Goal: Register for event/course

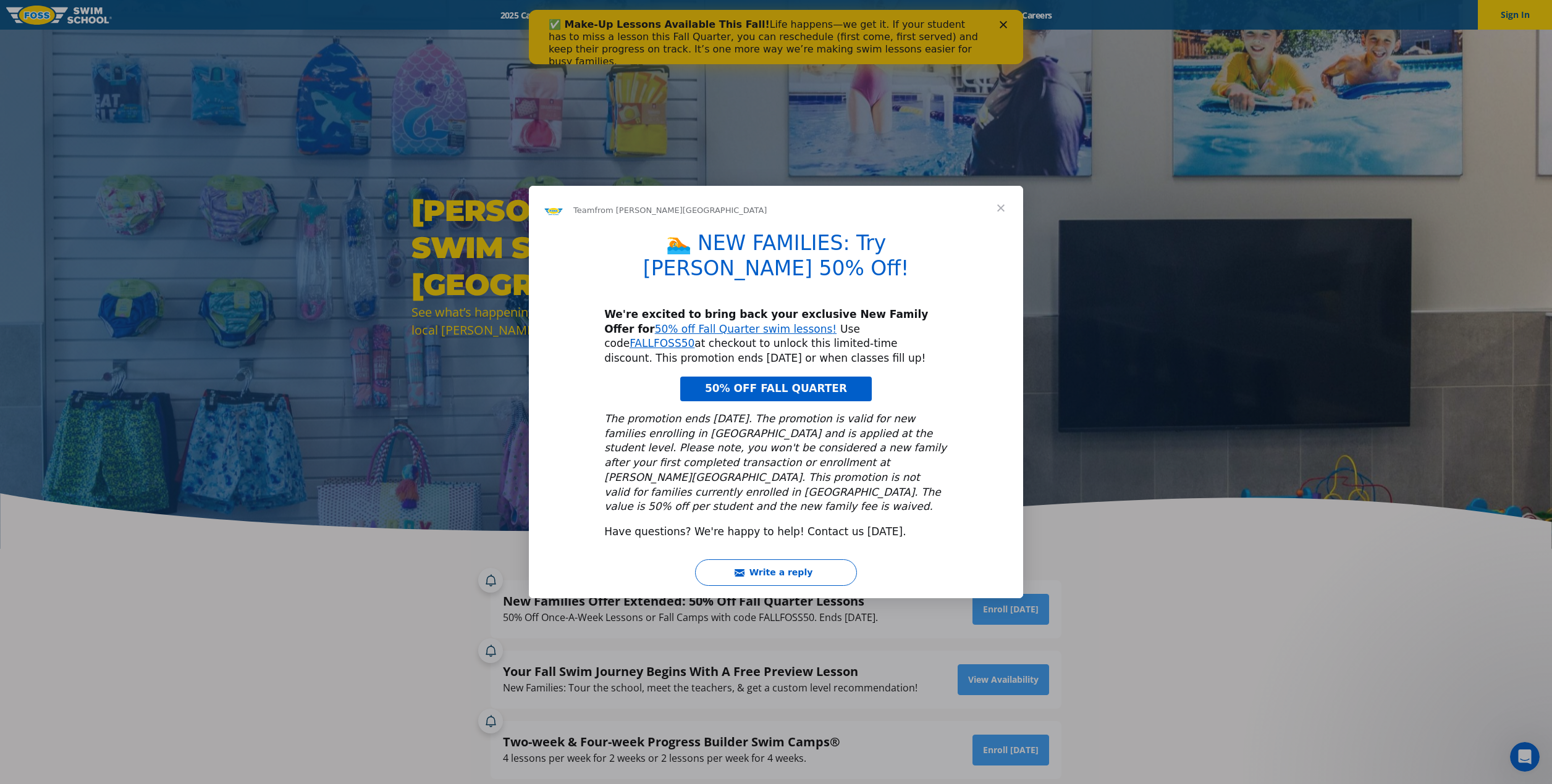
click at [1006, 228] on span "Close" at bounding box center [1001, 208] width 44 height 44
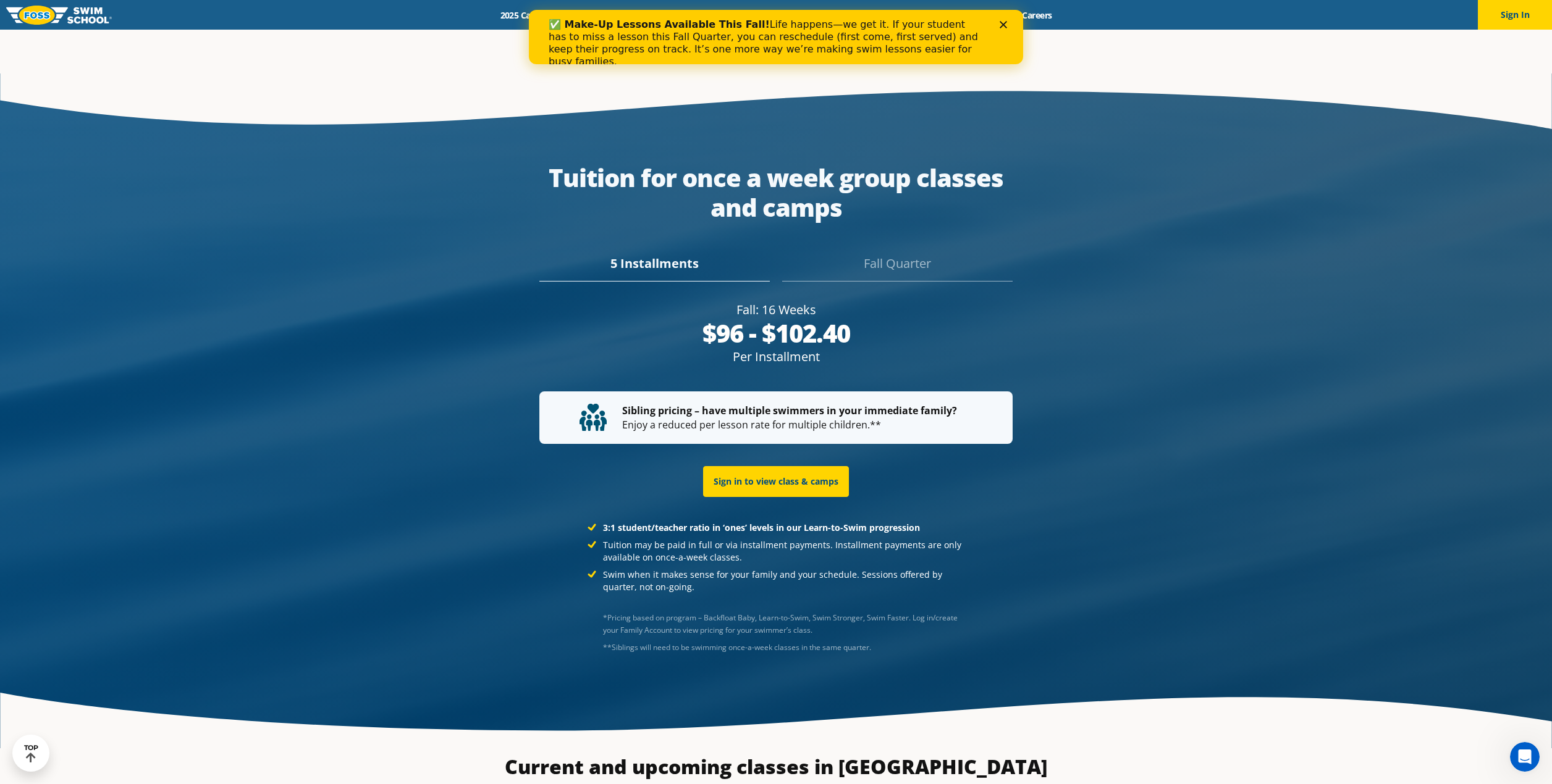
scroll to position [2577, 0]
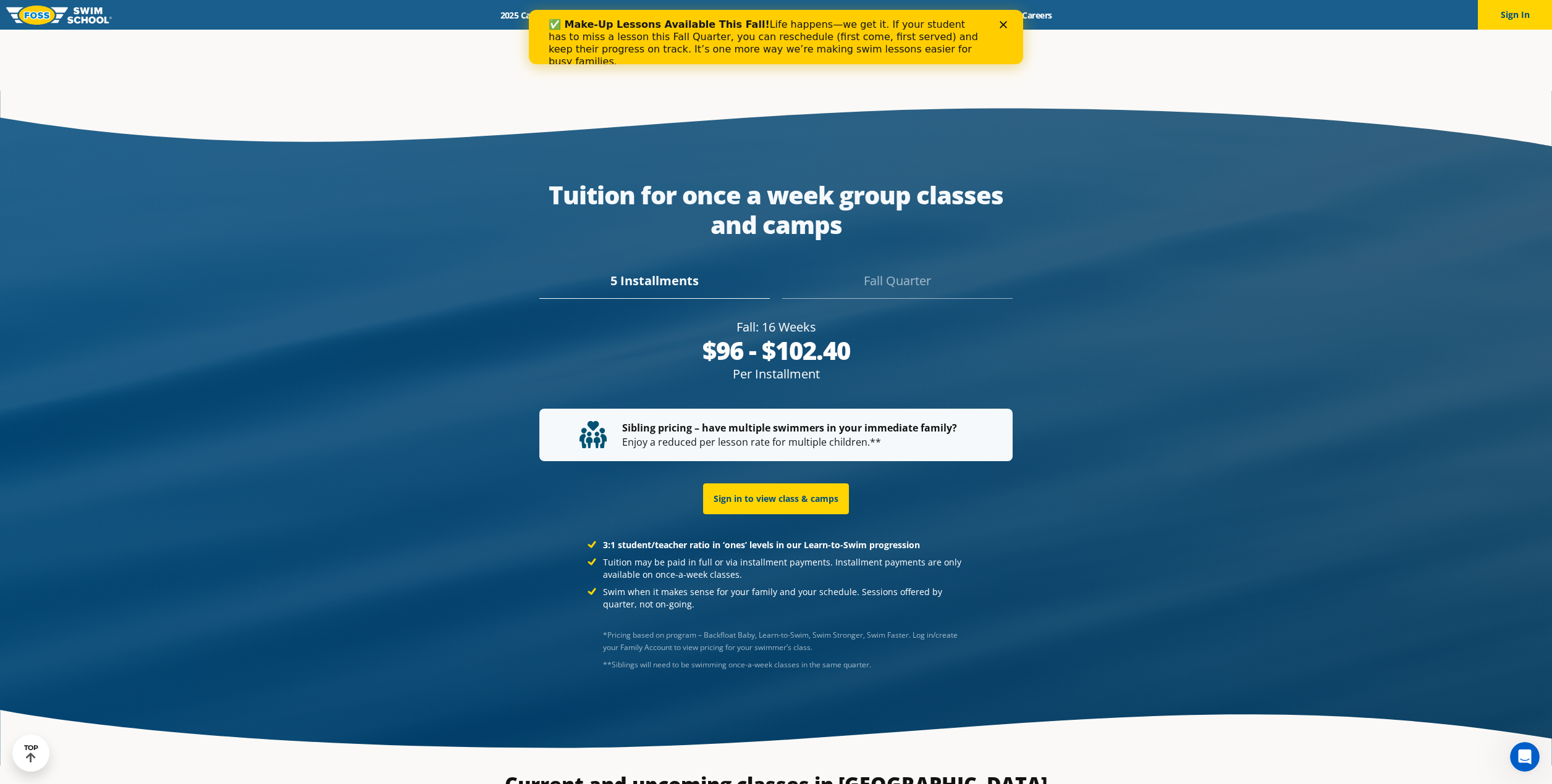
click at [899, 271] on div "Fall Quarter" at bounding box center [897, 285] width 230 height 27
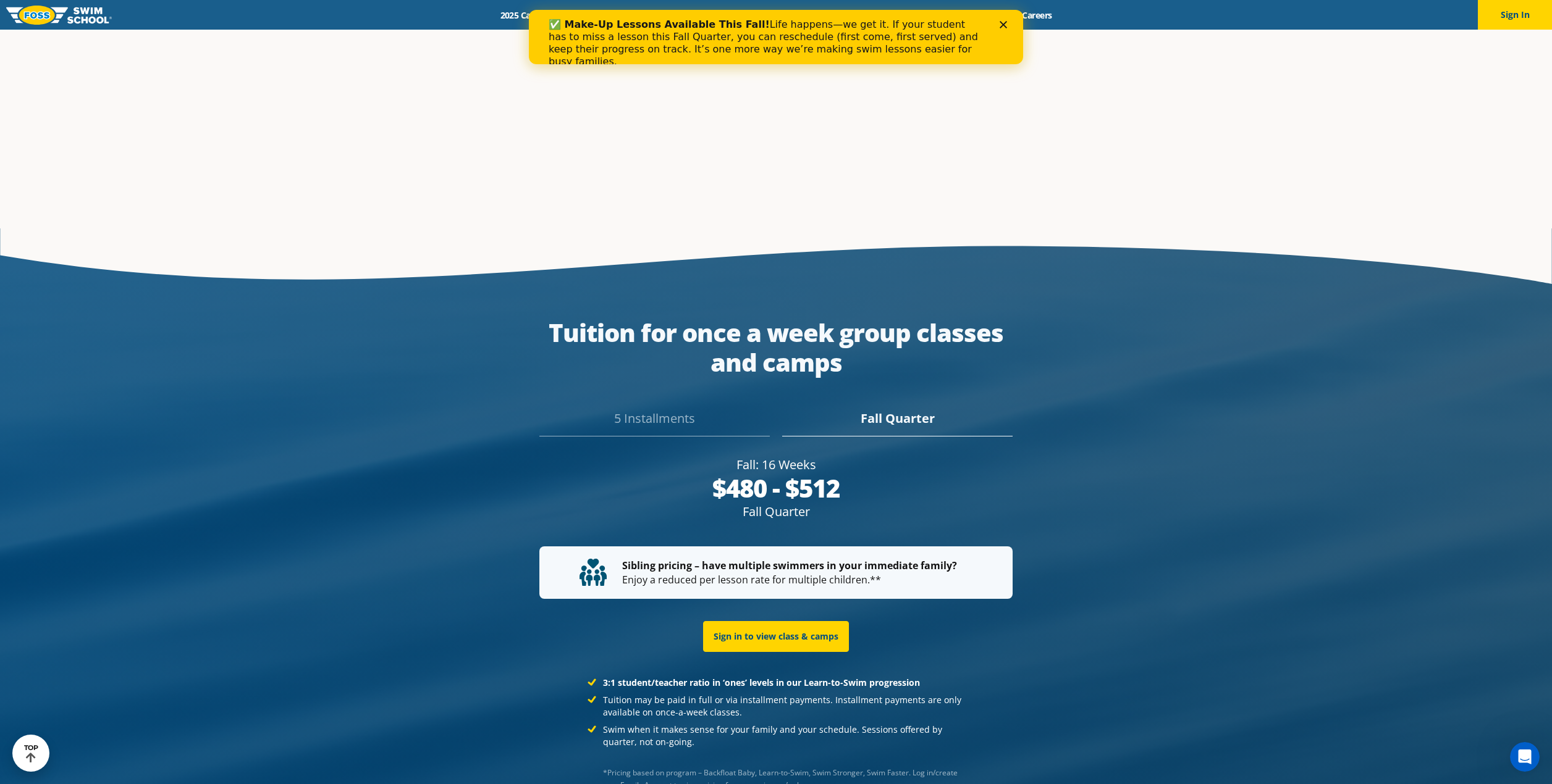
drag, startPoint x: 1550, startPoint y: 563, endPoint x: 972, endPoint y: 12, distance: 798.6
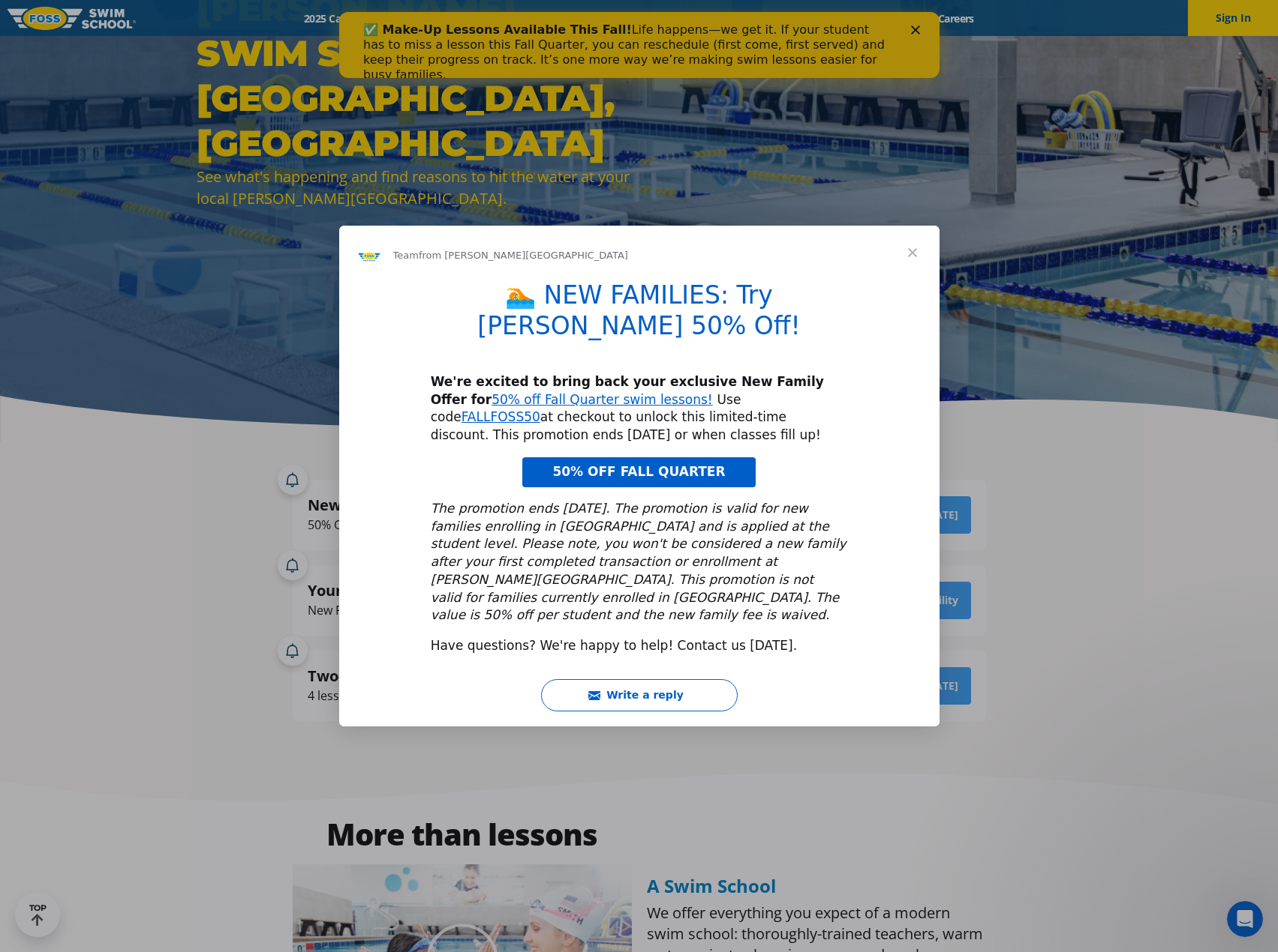
click at [913, 274] on span "Close" at bounding box center [912, 253] width 54 height 54
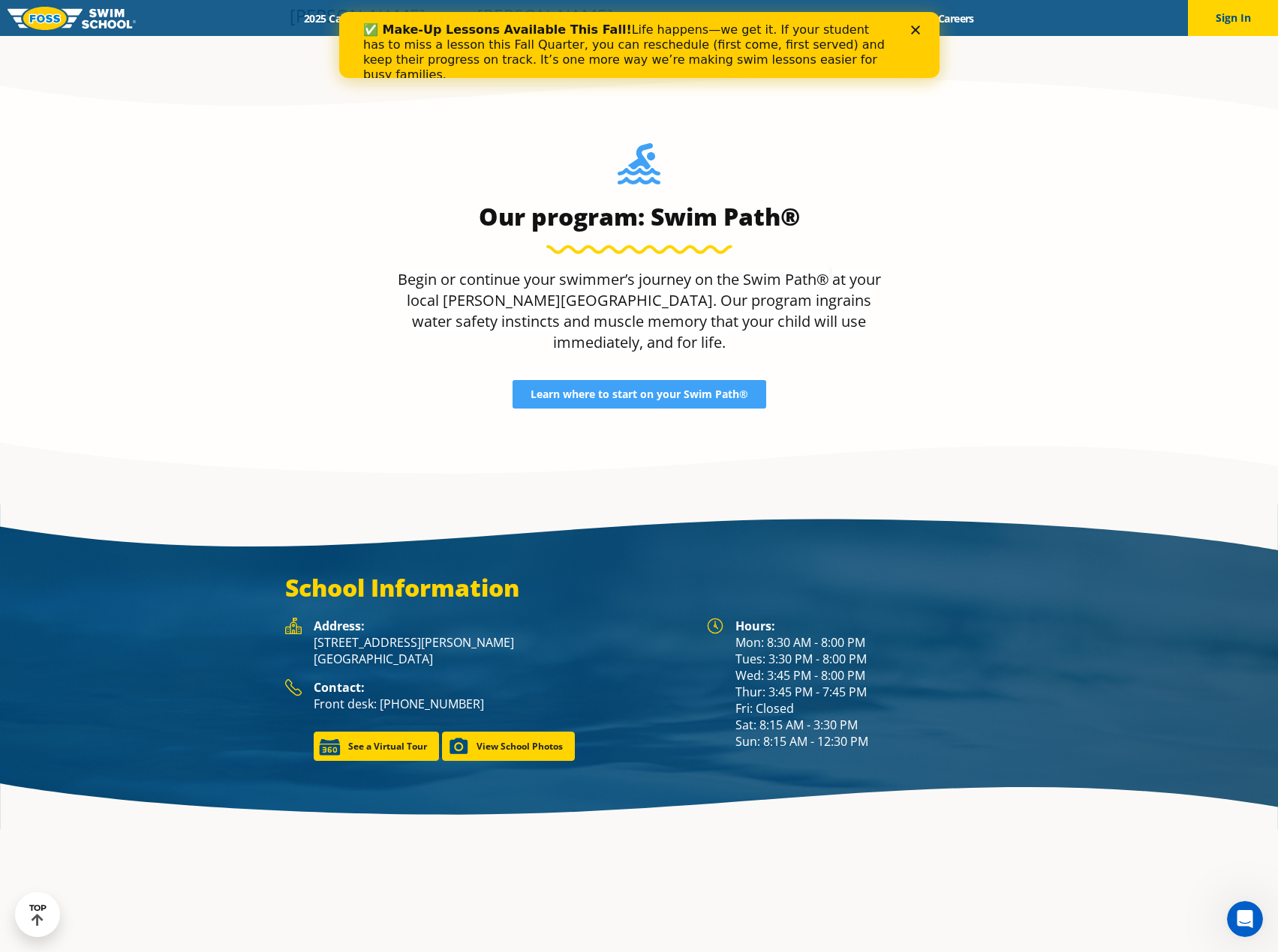
scroll to position [1650, 0]
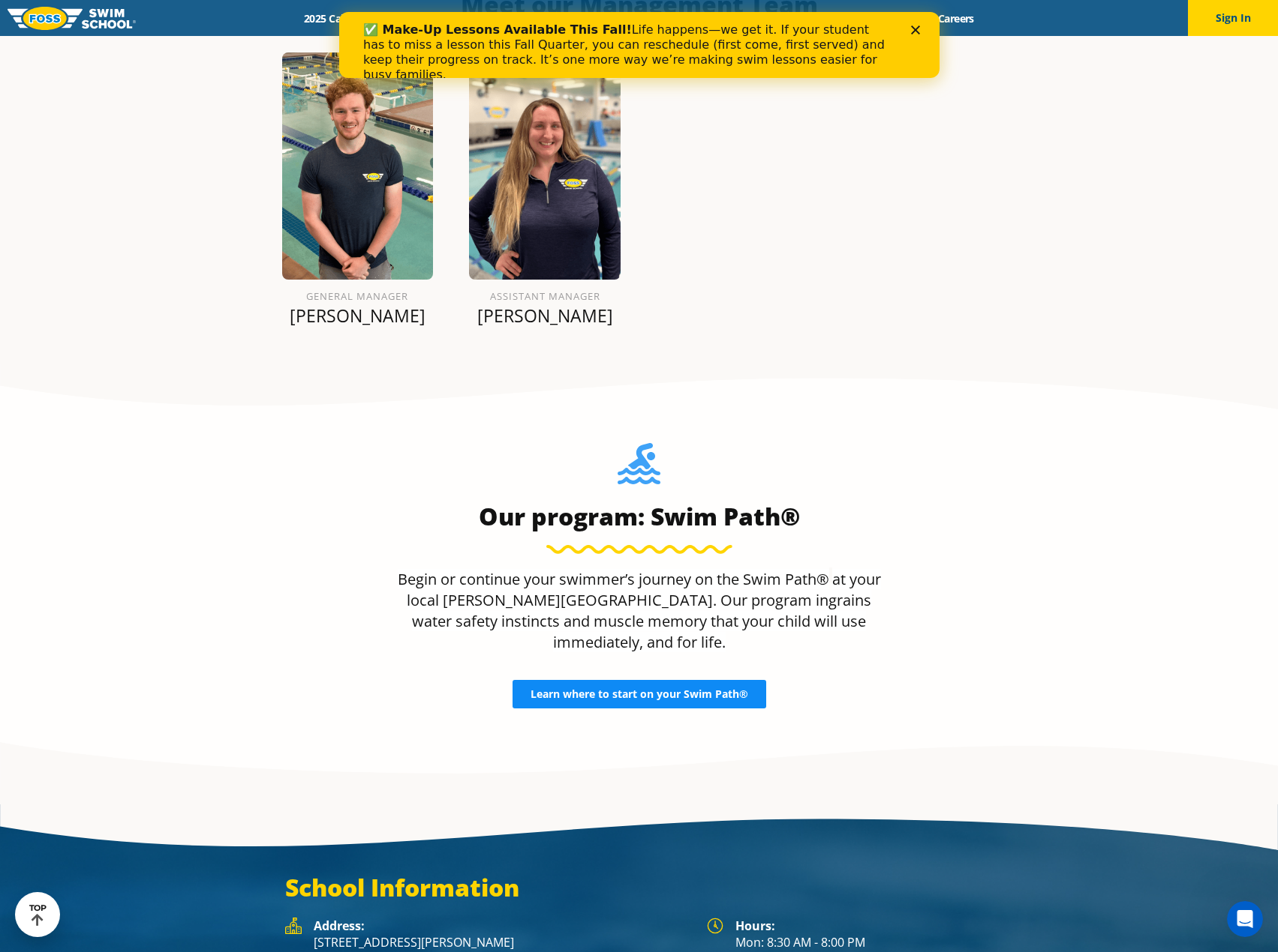
click at [555, 689] on span "Learn where to start on your Swim Path®" at bounding box center [639, 694] width 218 height 11
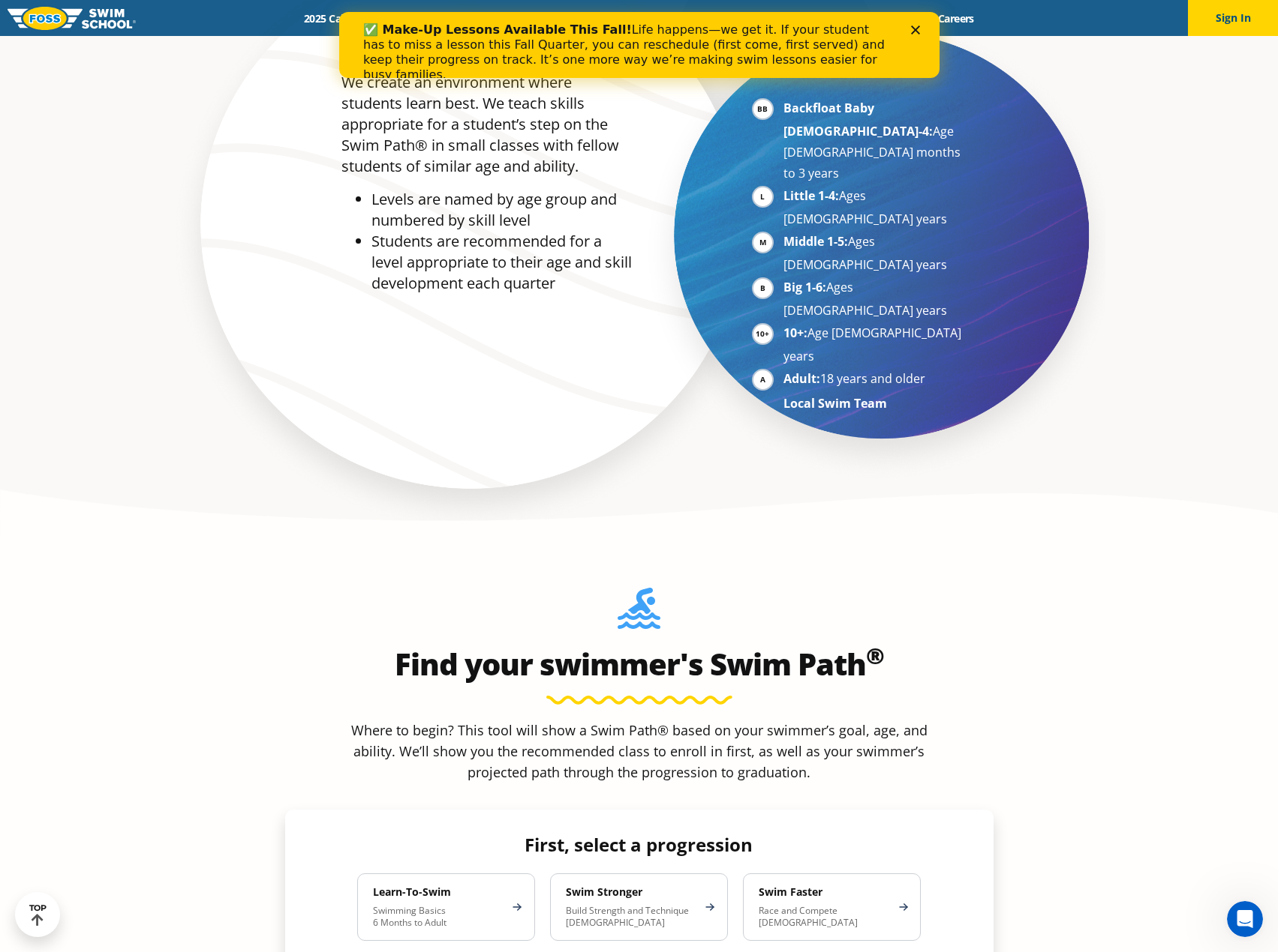
scroll to position [1425, 0]
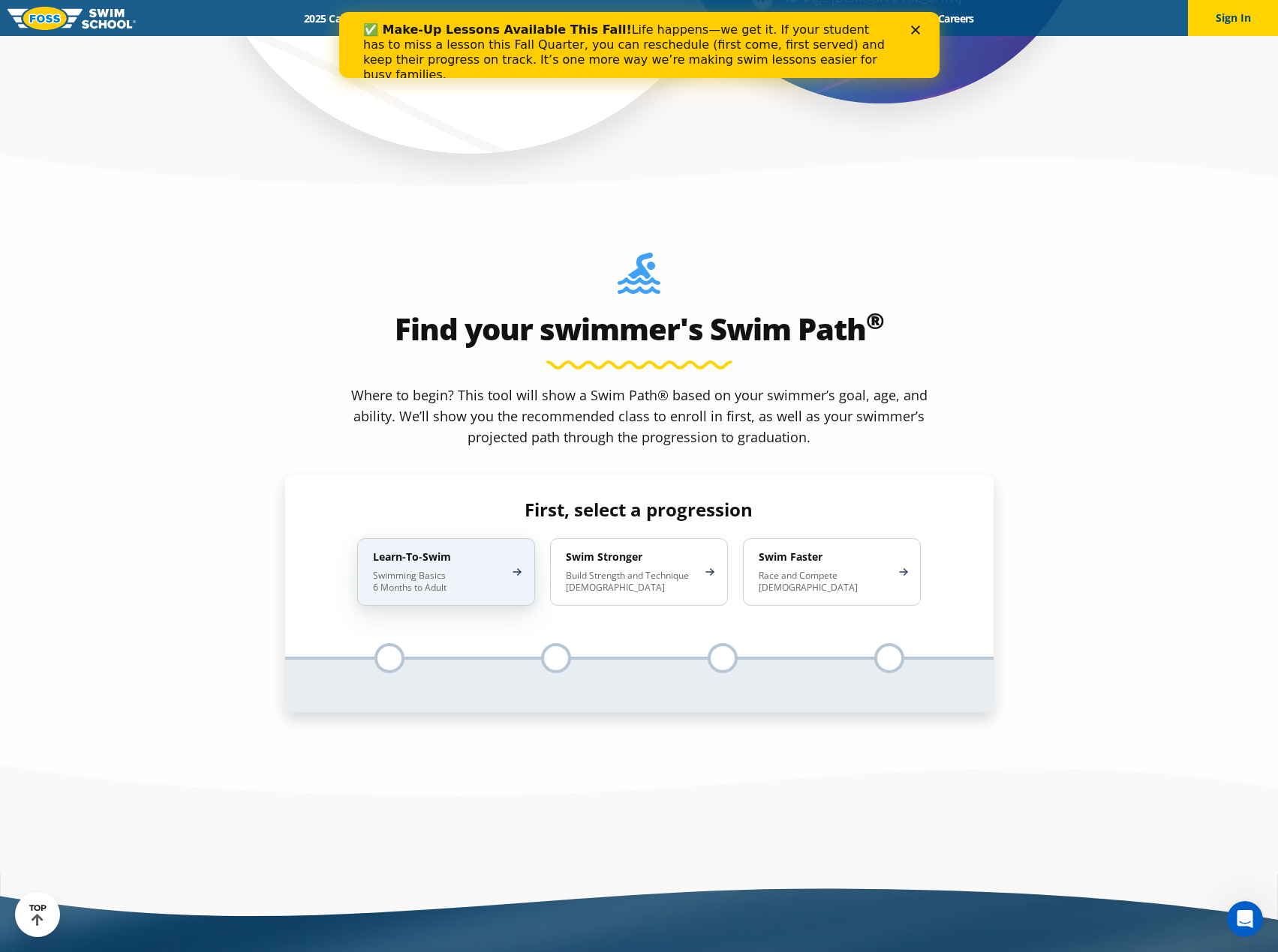
click at [474, 570] on p "Swimming Basics 6 Months to Adult" at bounding box center [438, 582] width 131 height 24
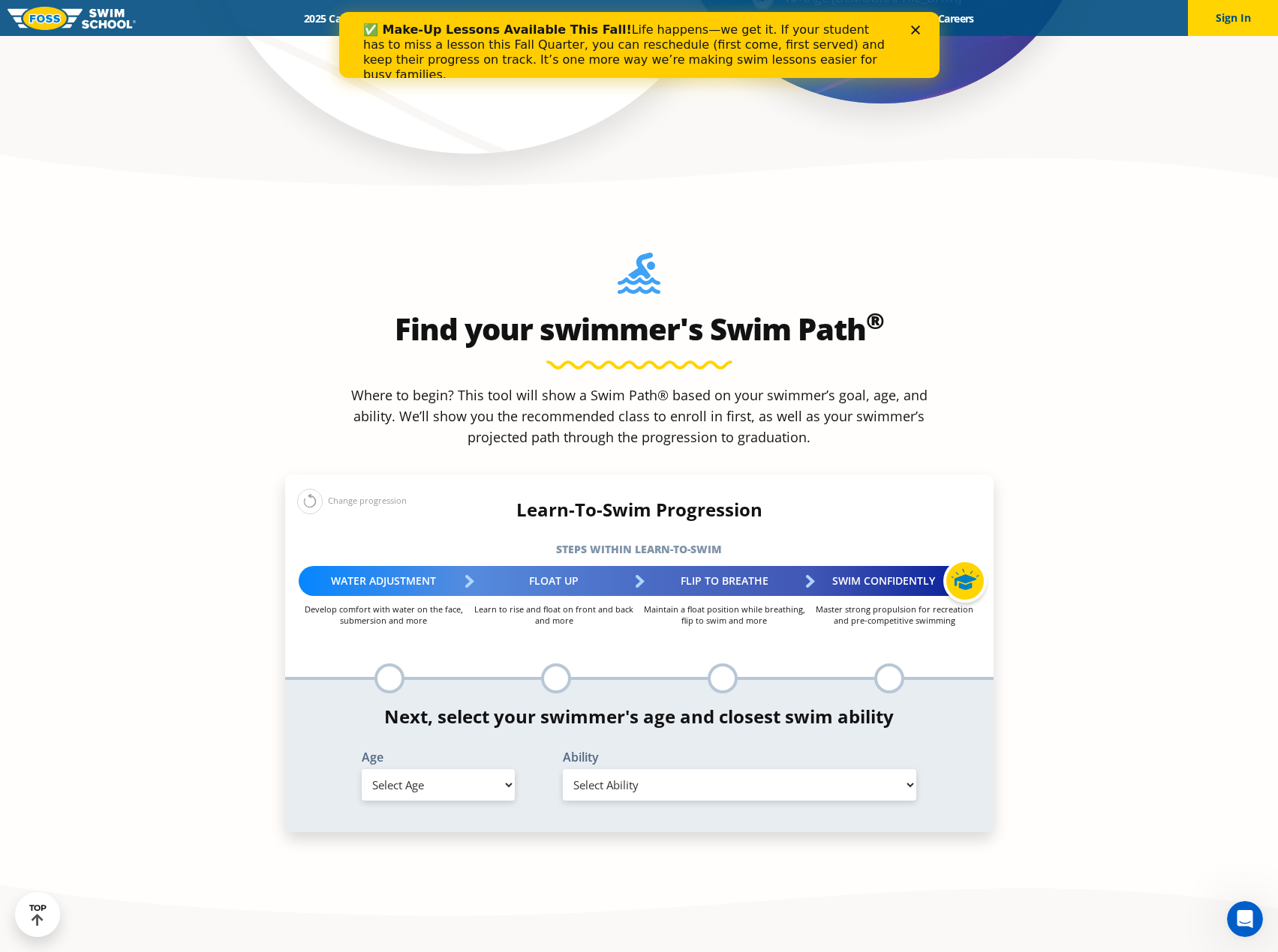
click at [449, 769] on select "Select Age 6 months - 1 year 1 year 2 years 3 years 4 years 5 years 6 years 7 y…" at bounding box center [438, 785] width 153 height 32
select select "6-months---1-year"
click at [362, 769] on select "Select Age 6 months - 1 year 1 year 2 years 3 years 4 years 5 years 6 years 7 y…" at bounding box center [438, 785] width 153 height 32
click at [642, 769] on select "Select Ability First in-water experience Comfortable with water poured over the…" at bounding box center [739, 785] width 354 height 32
click at [563, 769] on select "Select Ability First in-water experience Comfortable with water poured over the…" at bounding box center [739, 785] width 354 height 32
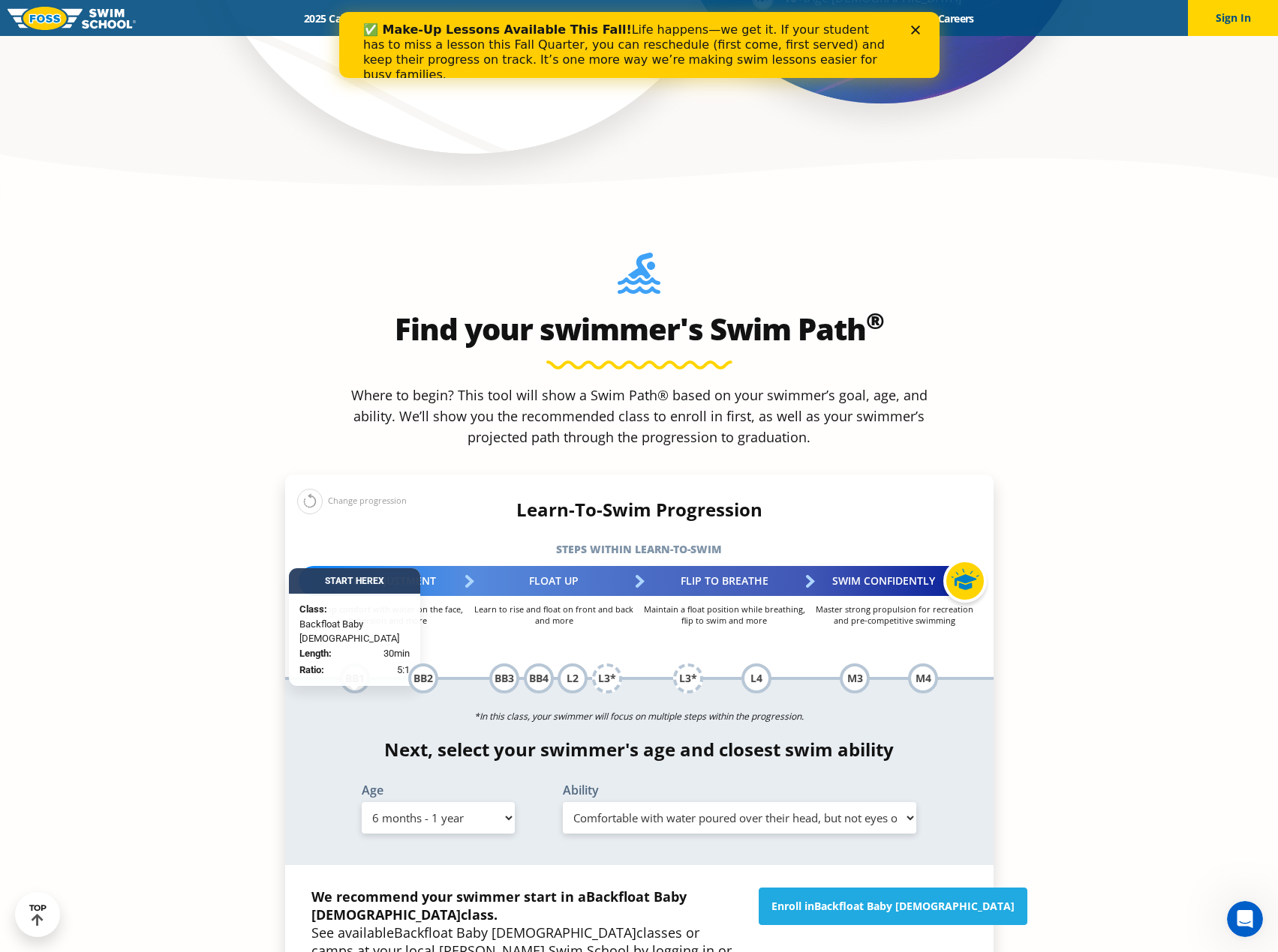
click at [758, 802] on select "Select Ability First in-water experience Comfortable with water poured over the…" at bounding box center [739, 818] width 354 height 32
click at [563, 802] on select "Select Ability First in-water experience Comfortable with water poured over the…" at bounding box center [739, 818] width 354 height 32
click at [731, 802] on select "Select Ability First in-water experience Comfortable with water poured over the…" at bounding box center [739, 818] width 354 height 32
select select "6-months---1-year-comfortable-with-water-poured-over-their-head-but-not-eyes-or…"
click at [563, 802] on select "Select Ability First in-water experience Comfortable with water poured over the…" at bounding box center [739, 818] width 354 height 32
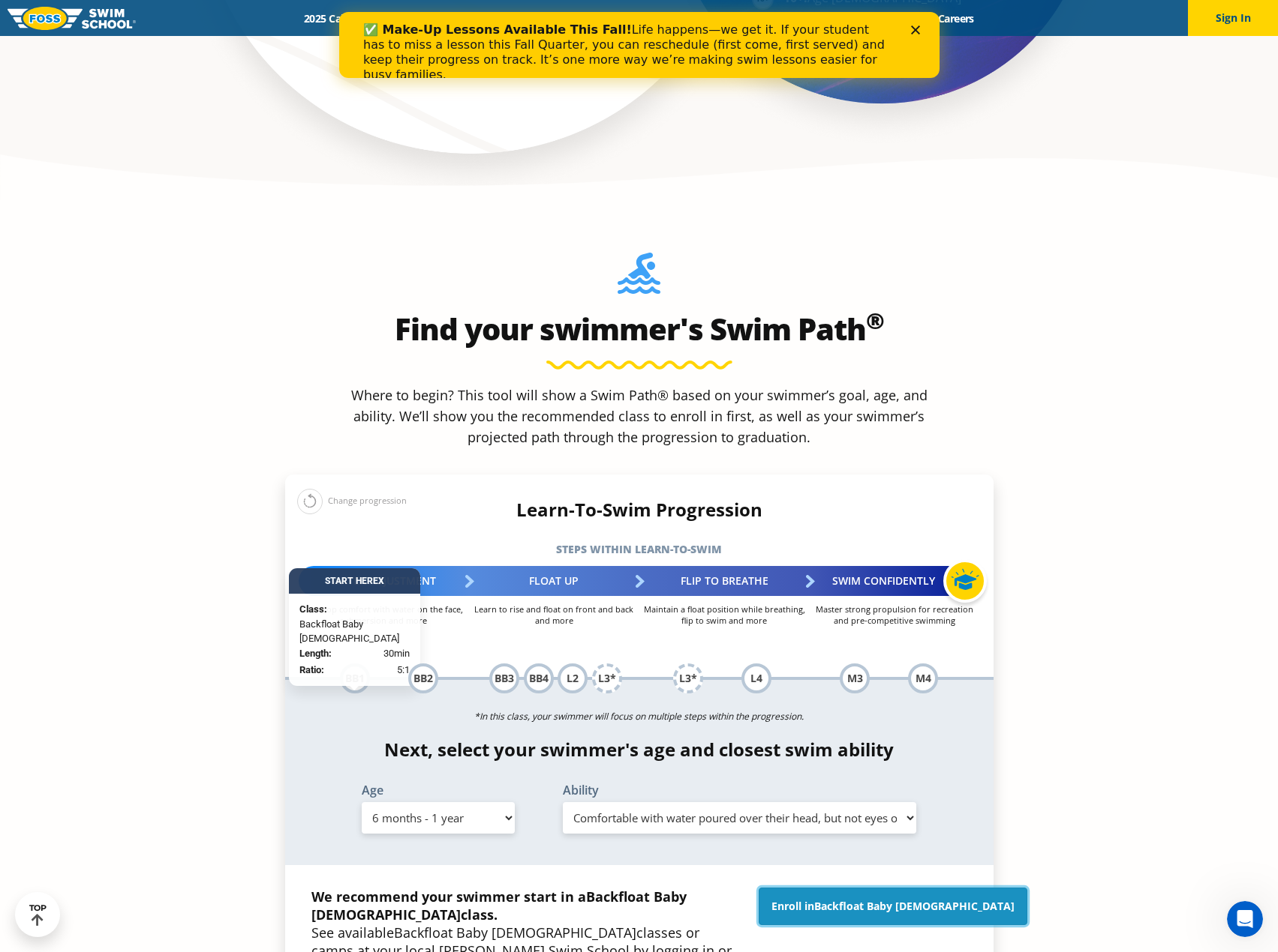
click at [849, 888] on link "Enroll in Backfloat Baby 1" at bounding box center [892, 907] width 269 height 38
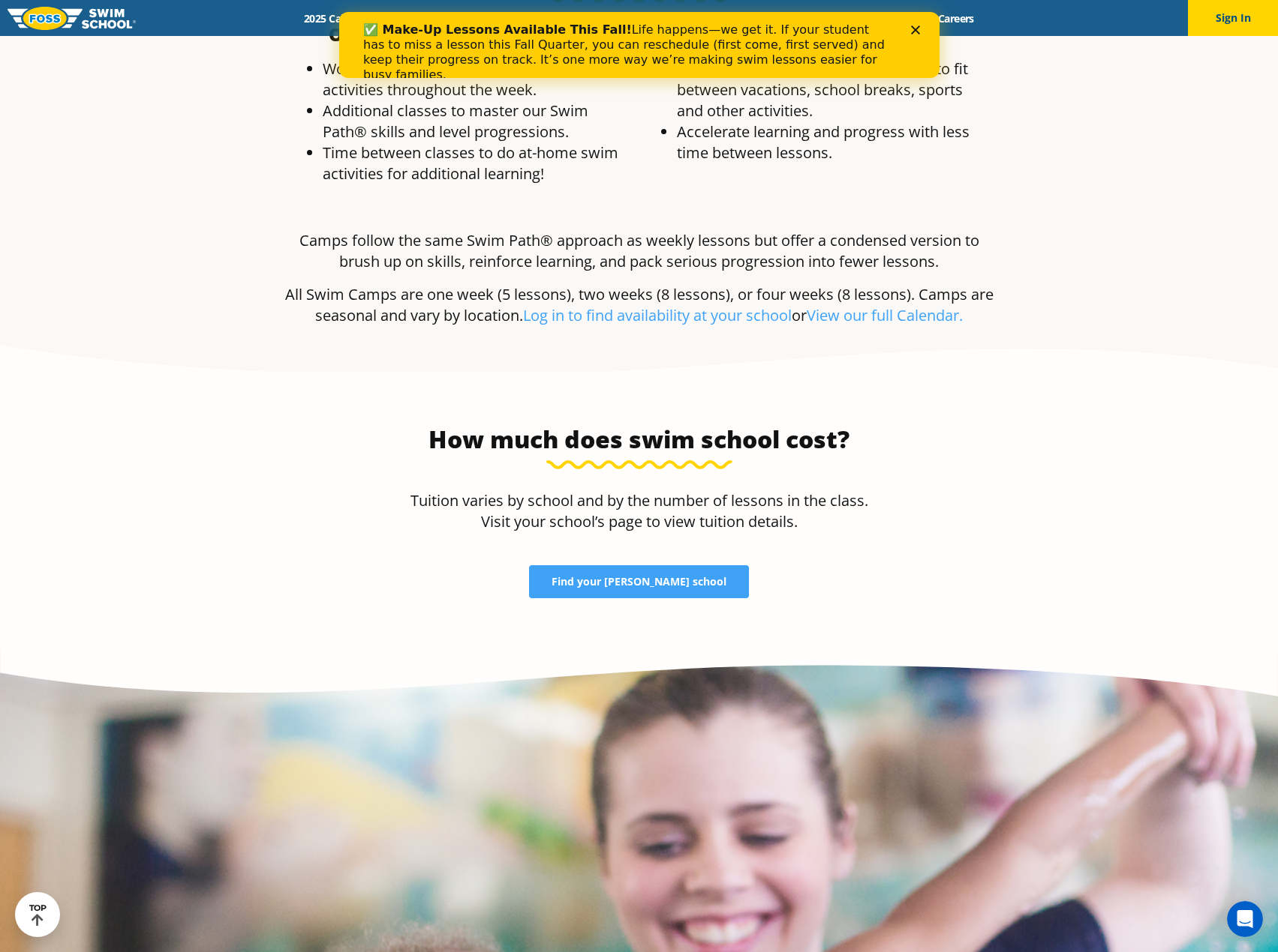
scroll to position [3150, 0]
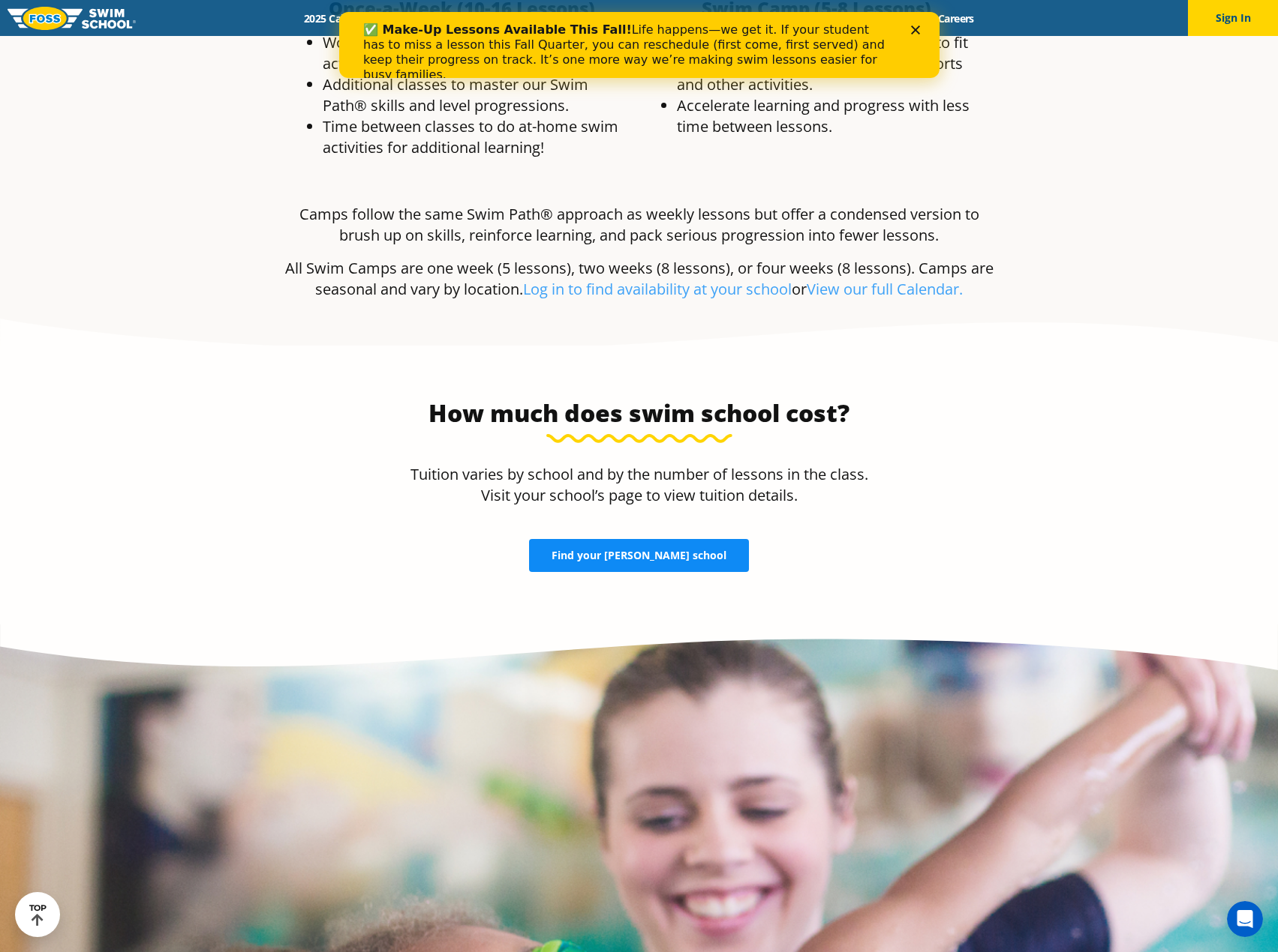
click at [709, 539] on link "Find your [PERSON_NAME] school" at bounding box center [639, 555] width 220 height 33
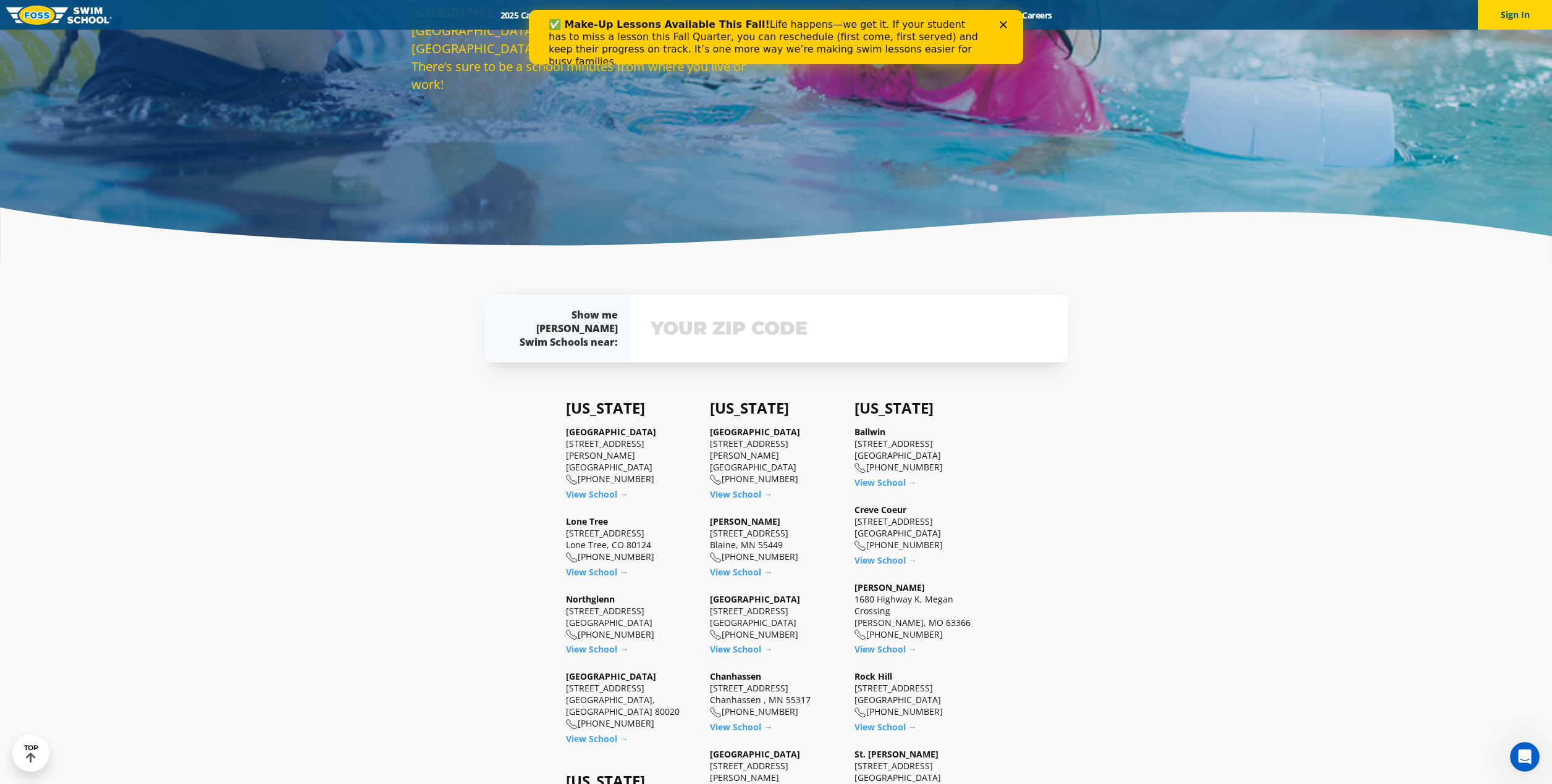
scroll to position [433, 0]
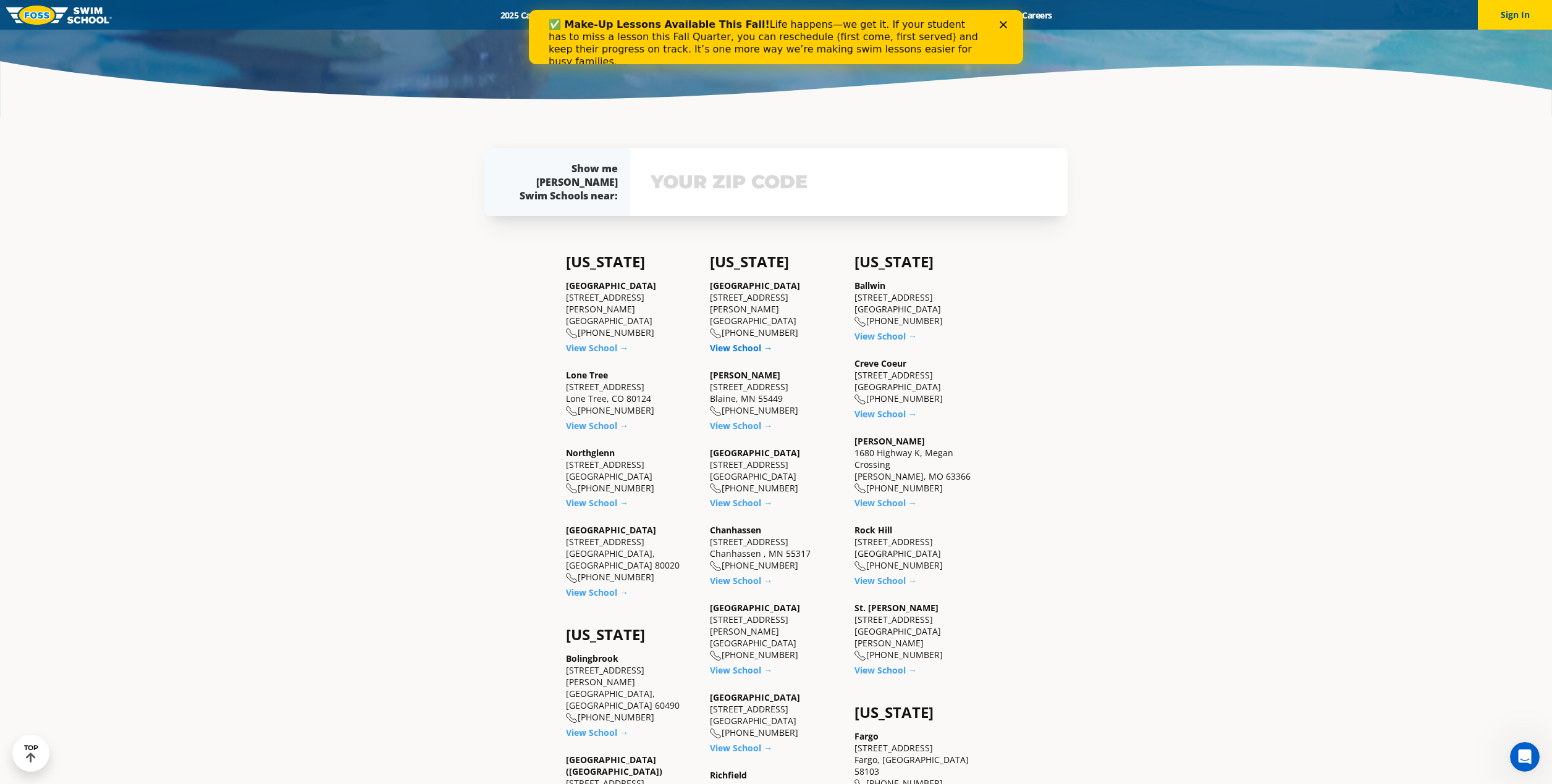
click at [745, 342] on link "View School →" at bounding box center [741, 348] width 63 height 12
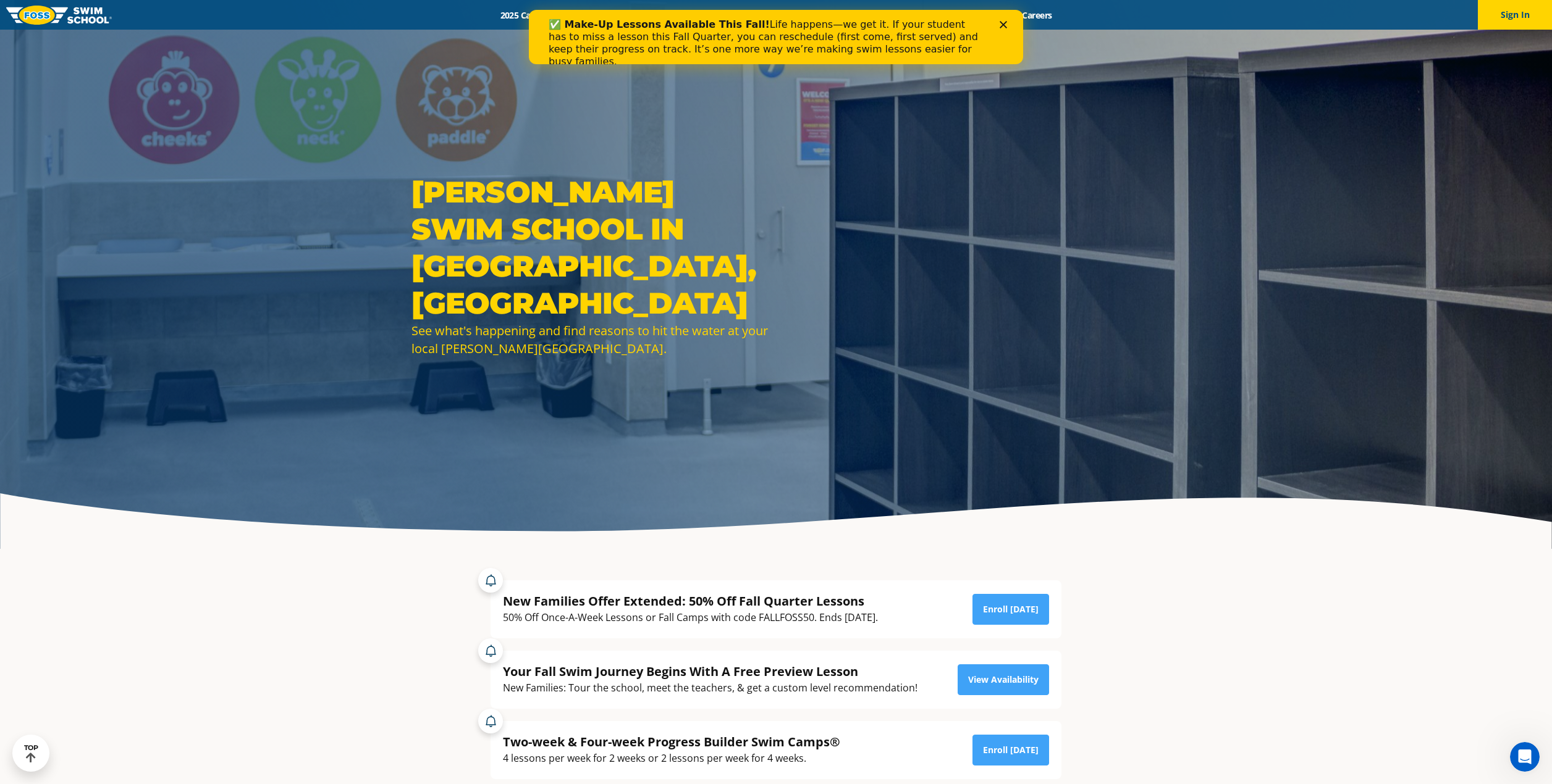
drag, startPoint x: 1048, startPoint y: 566, endPoint x: 1037, endPoint y: 257, distance: 309.2
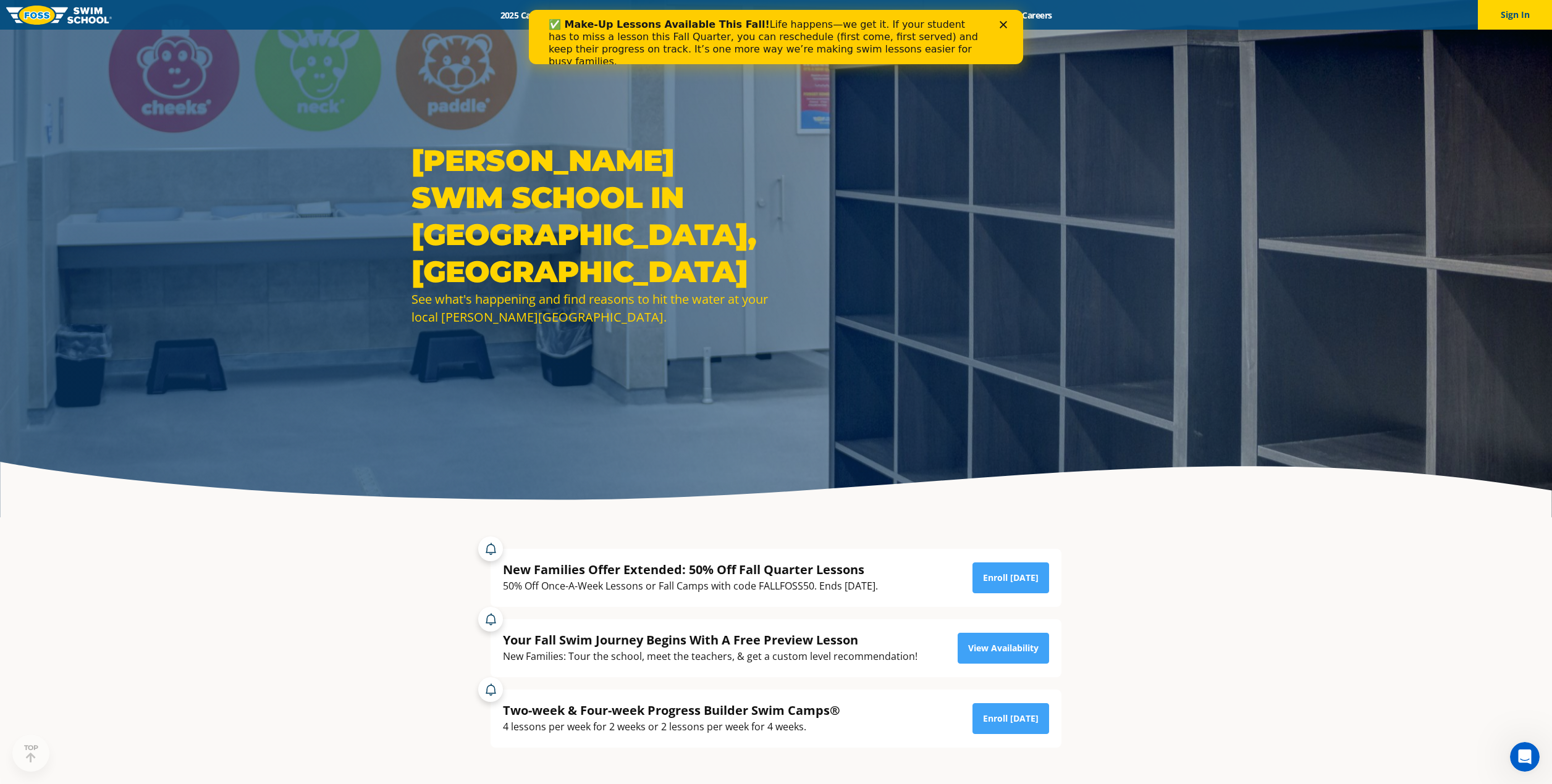
scroll to position [62, 0]
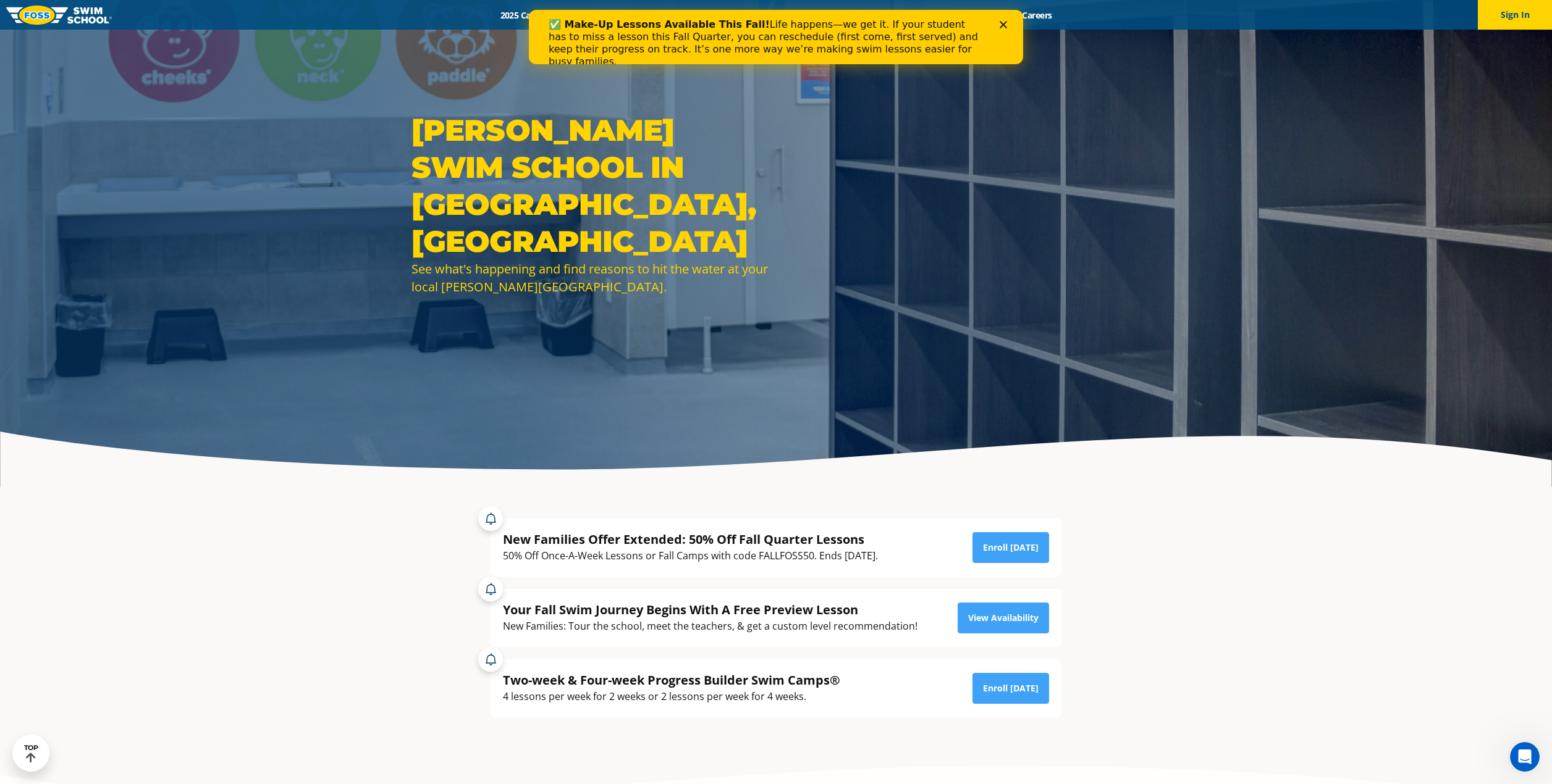
click at [1003, 21] on div "✅ Make-Up Lessons Available This Fall! Life happens—we get it. If your student …" at bounding box center [776, 43] width 495 height 57
click at [1004, 24] on polygon "Close" at bounding box center [1003, 25] width 7 height 7
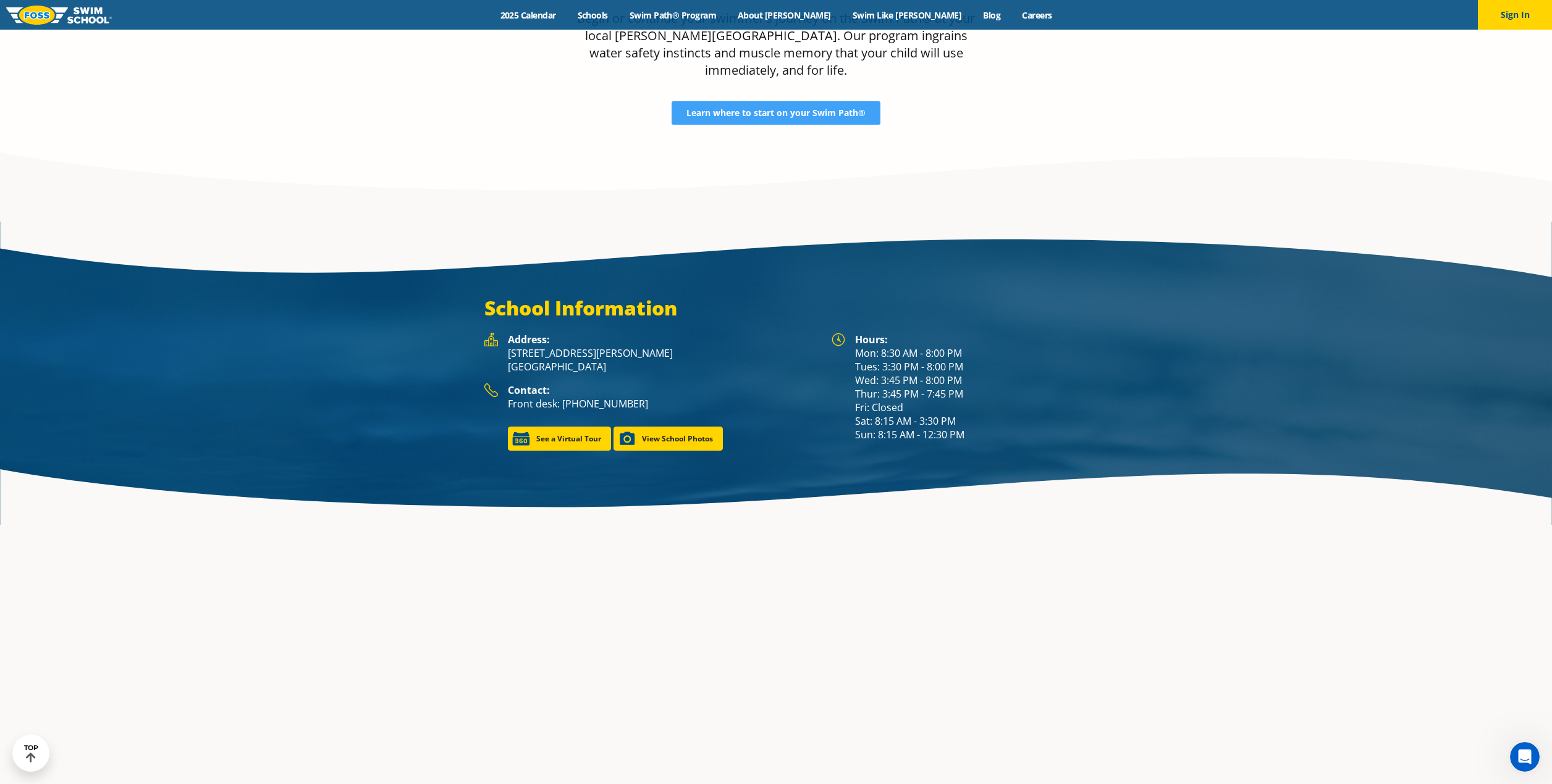
scroll to position [2039, 0]
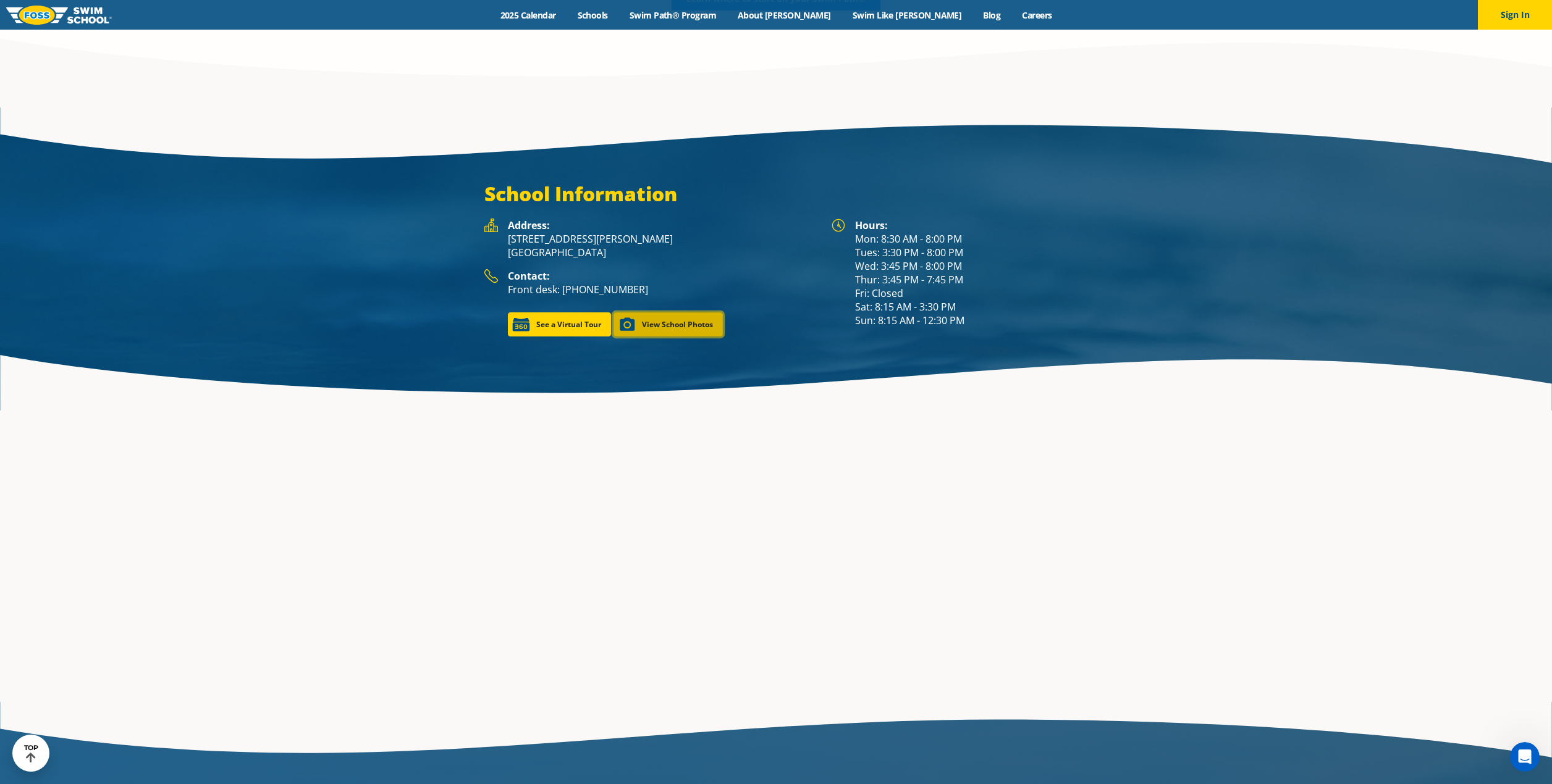
click at [689, 313] on link "View School Photos" at bounding box center [668, 324] width 109 height 24
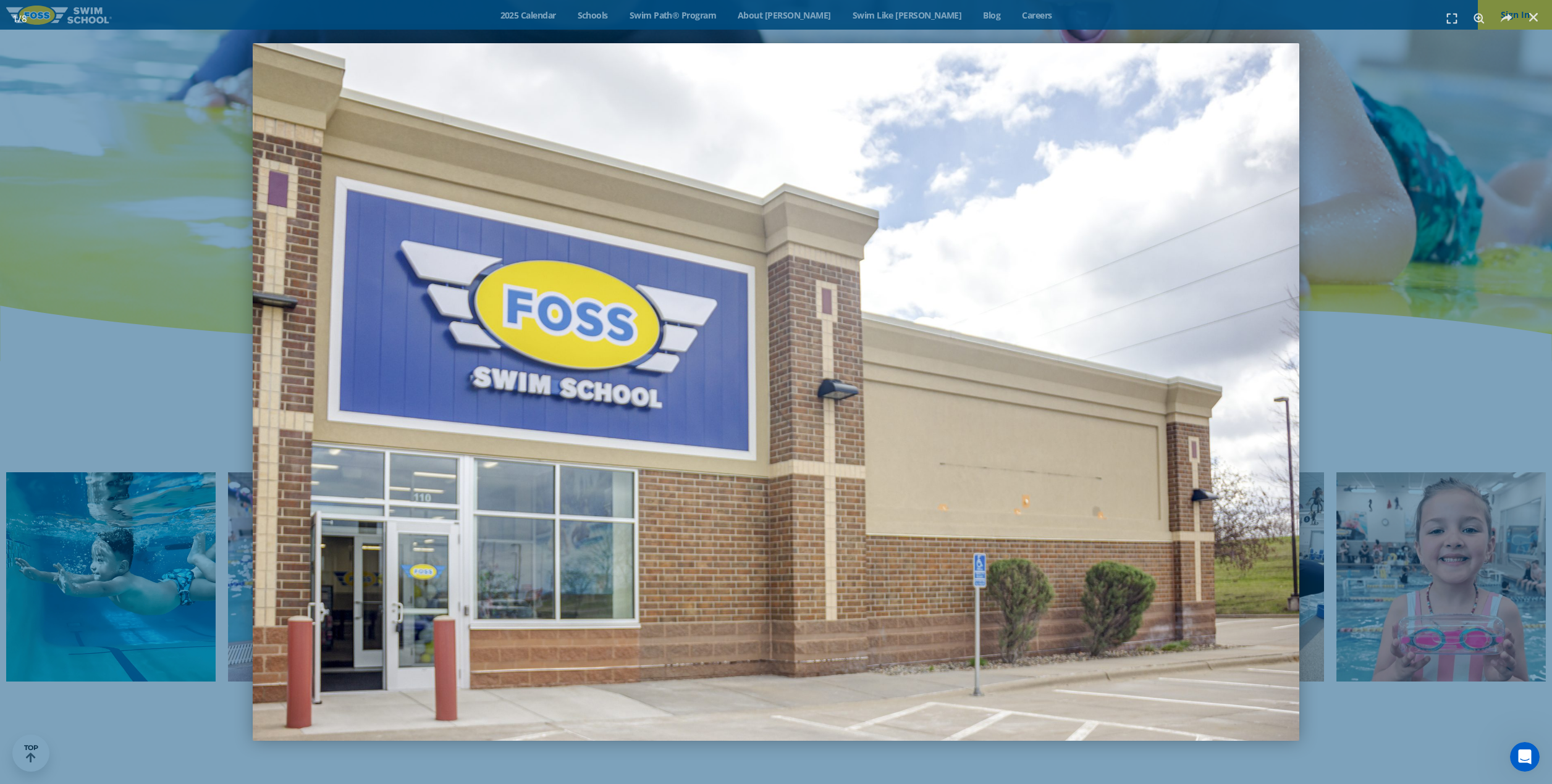
scroll to position [4794, 0]
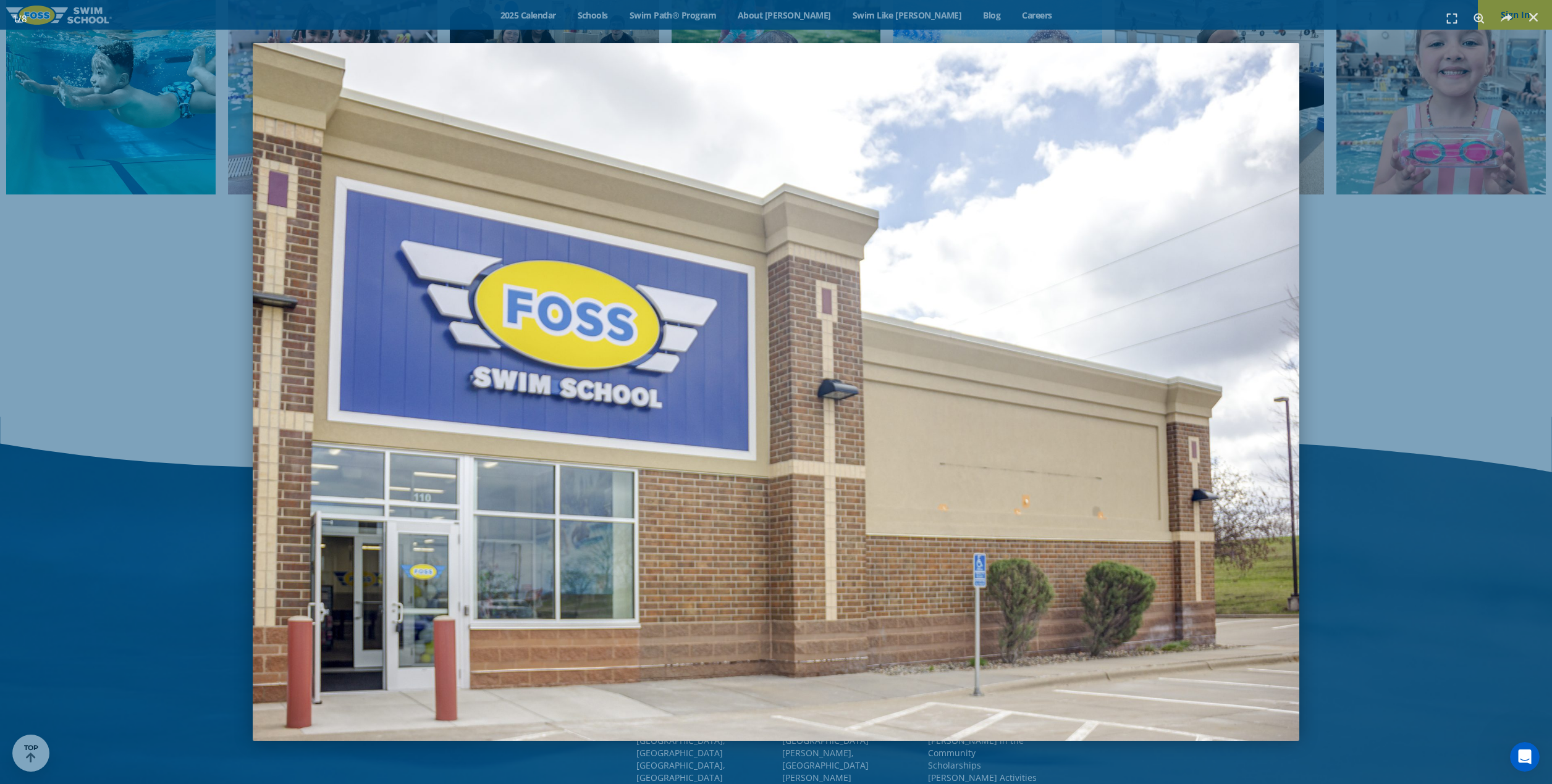
click at [1412, 302] on div "1 / 8" at bounding box center [776, 392] width 1466 height 698
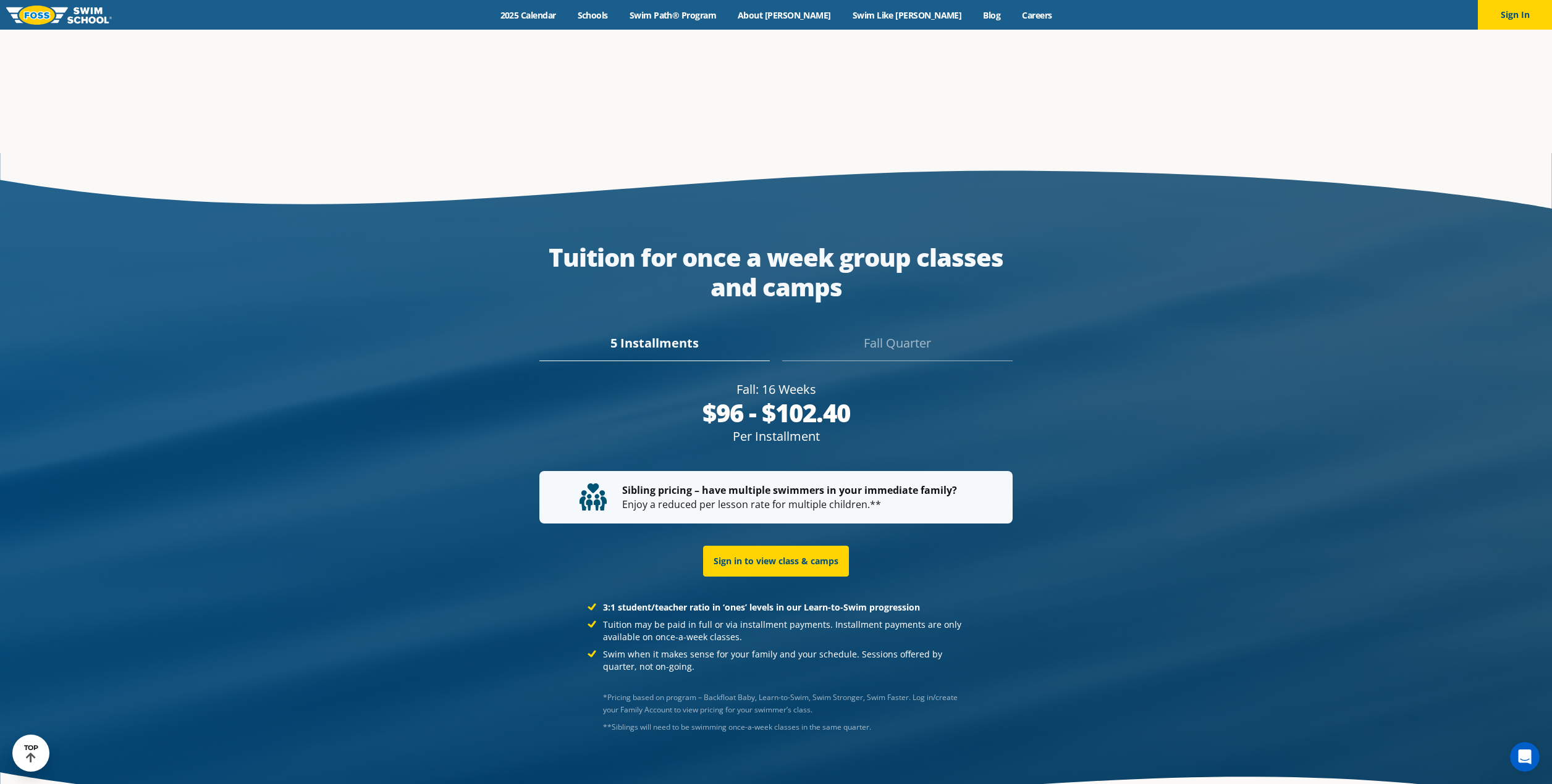
scroll to position [2570, 0]
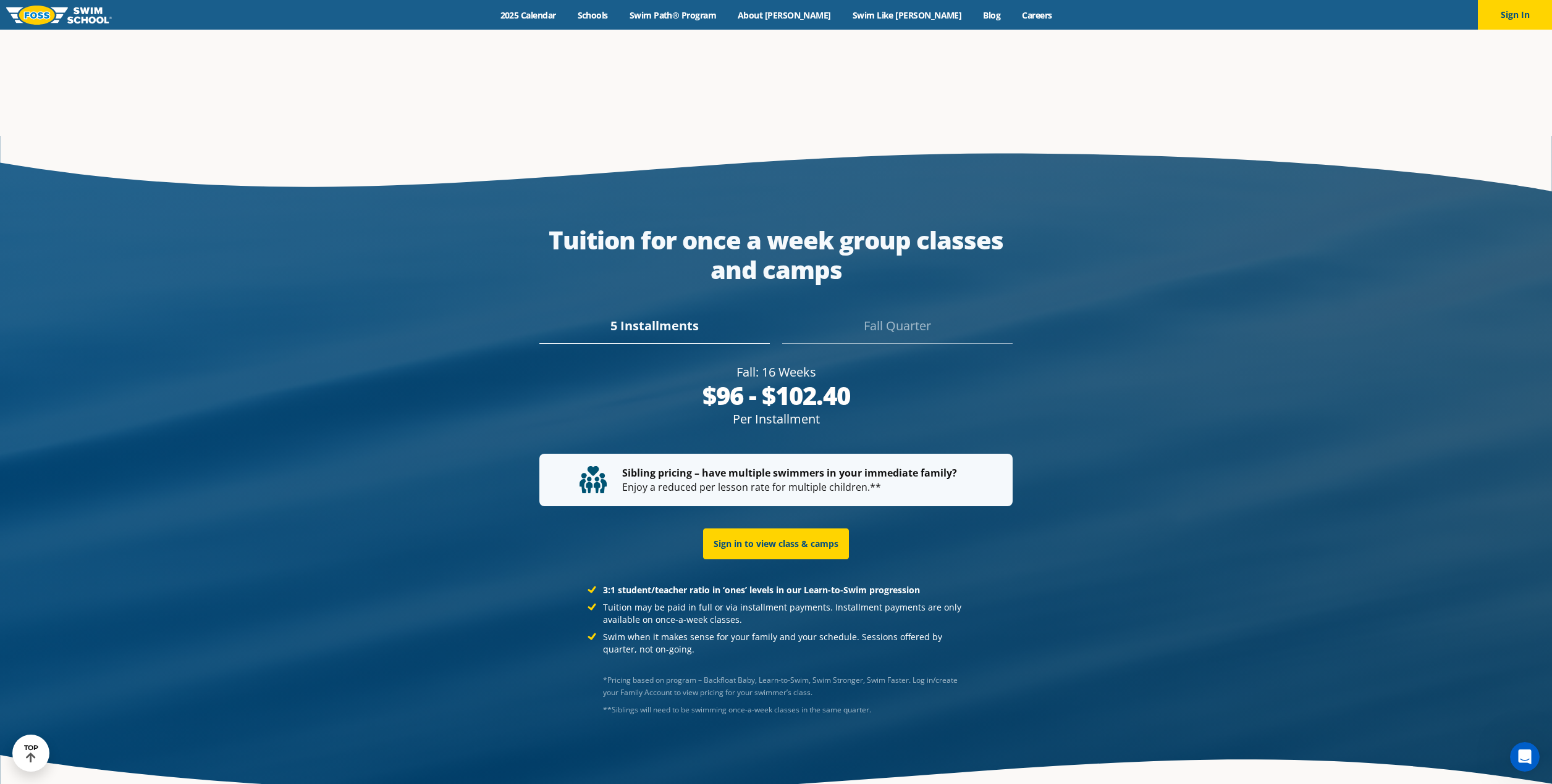
click at [920, 317] on div "Fall Quarter" at bounding box center [897, 330] width 230 height 27
click at [653, 317] on div "5 Installments" at bounding box center [654, 330] width 230 height 27
click at [914, 317] on div "Fall Quarter" at bounding box center [897, 330] width 230 height 27
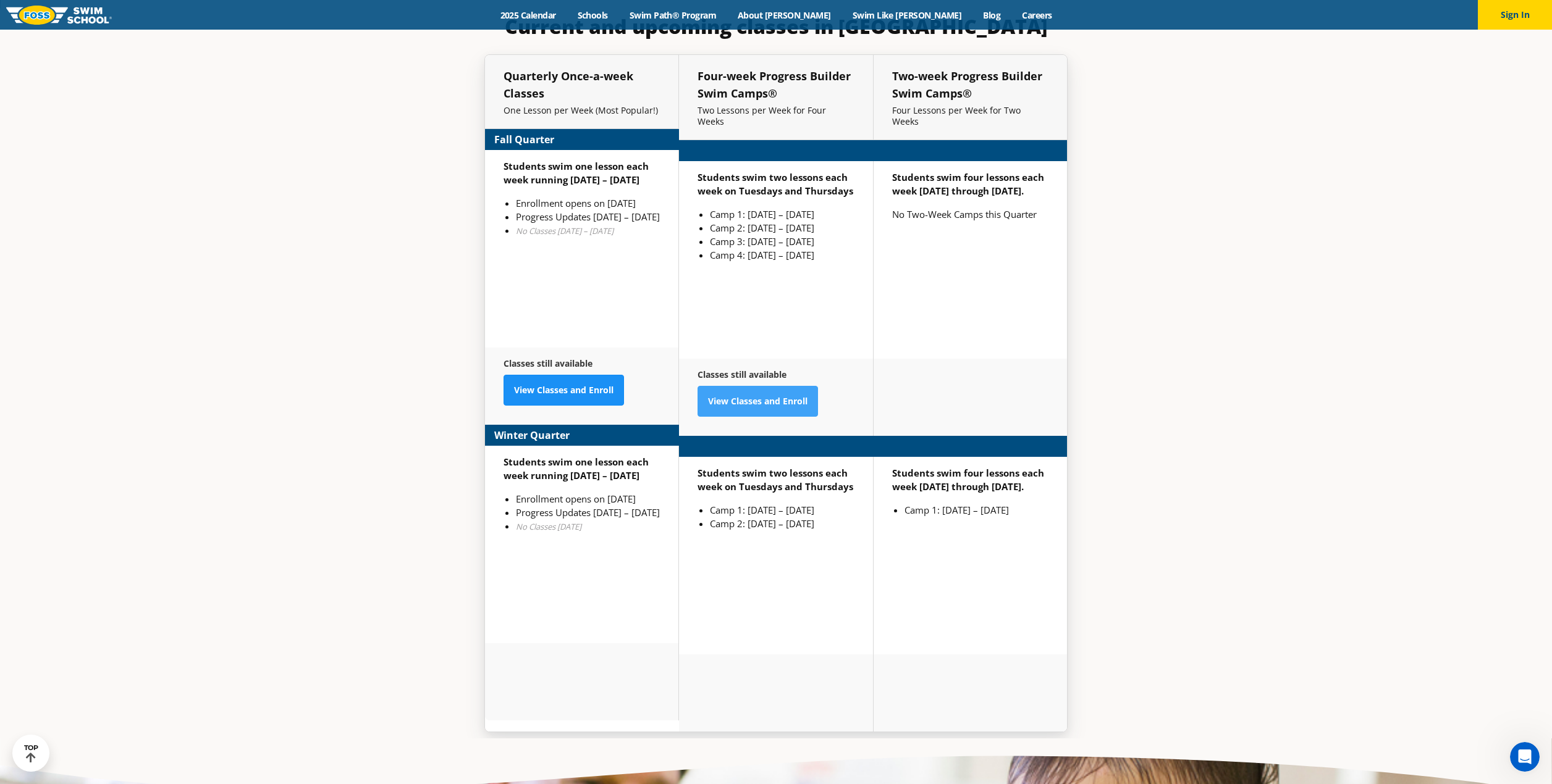
scroll to position [3390, 0]
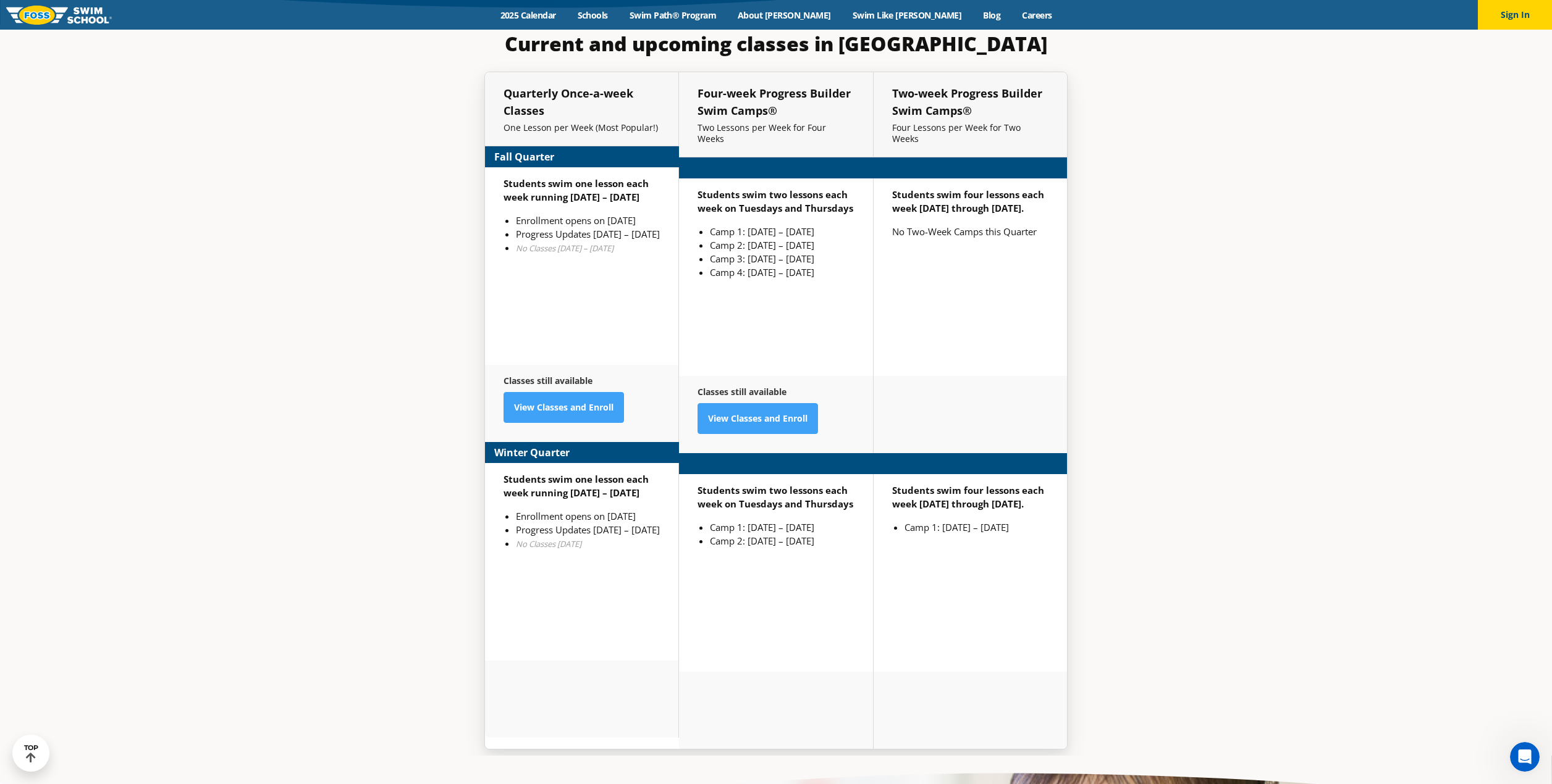
click at [569, 523] on li "Progress Updates [DATE] – [DATE]" at bounding box center [588, 530] width 144 height 14
click at [645, 509] on li "Enrollment opens on [DATE]" at bounding box center [588, 516] width 144 height 14
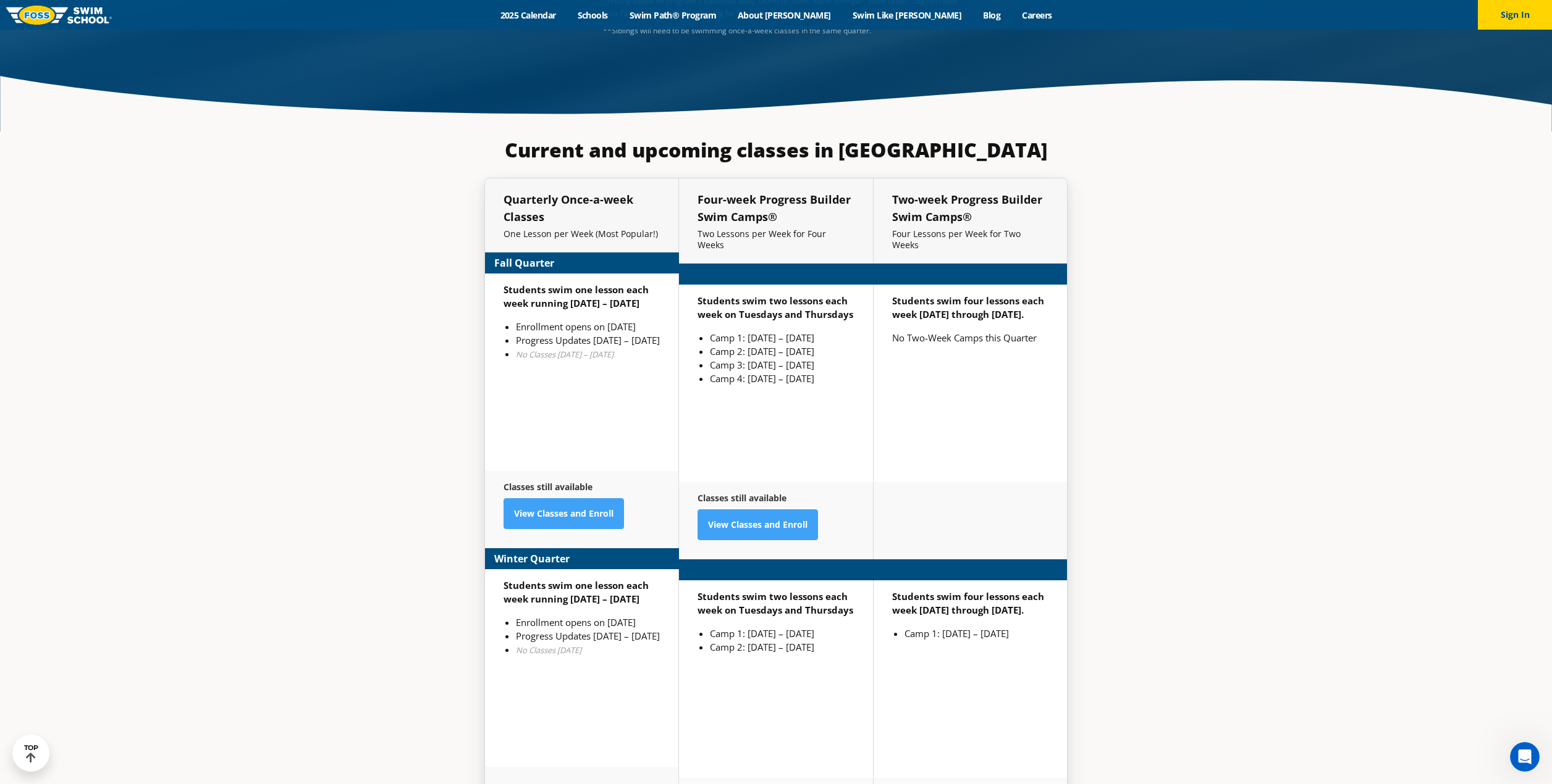
scroll to position [3232, 0]
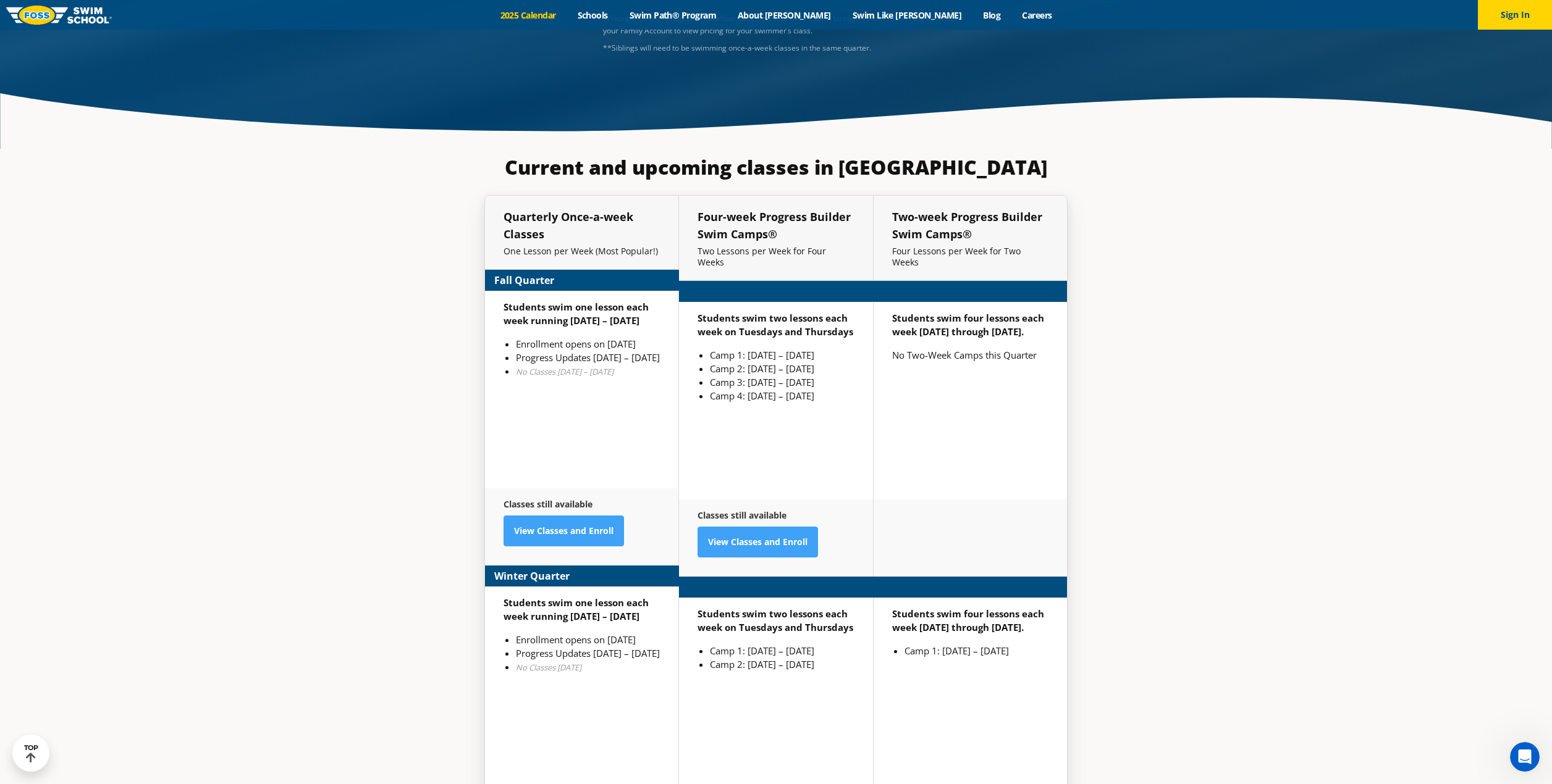
click at [566, 14] on link "2025 Calendar" at bounding box center [528, 15] width 77 height 12
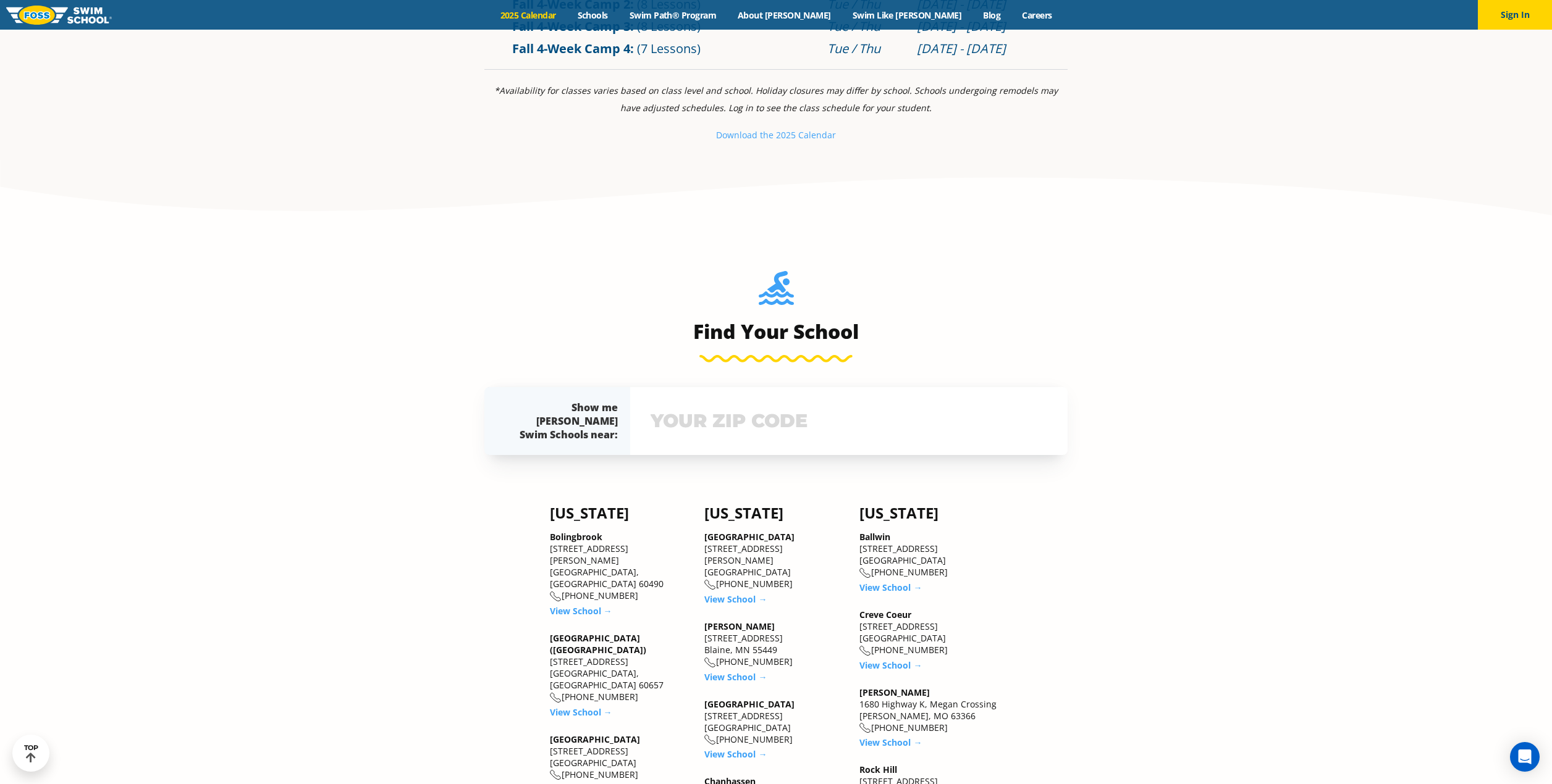
scroll to position [1111, 0]
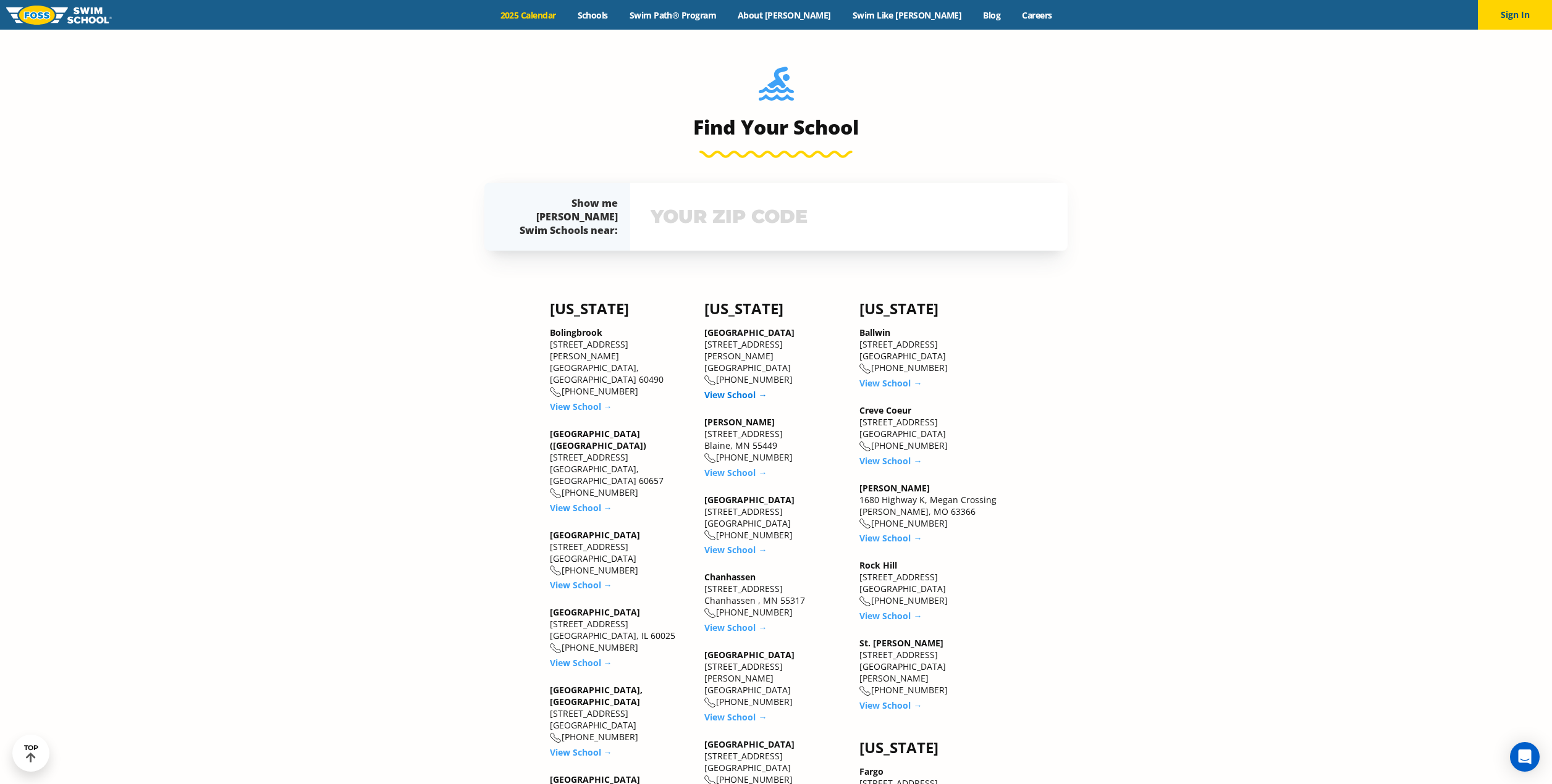
click at [732, 389] on link "View School →" at bounding box center [736, 395] width 63 height 12
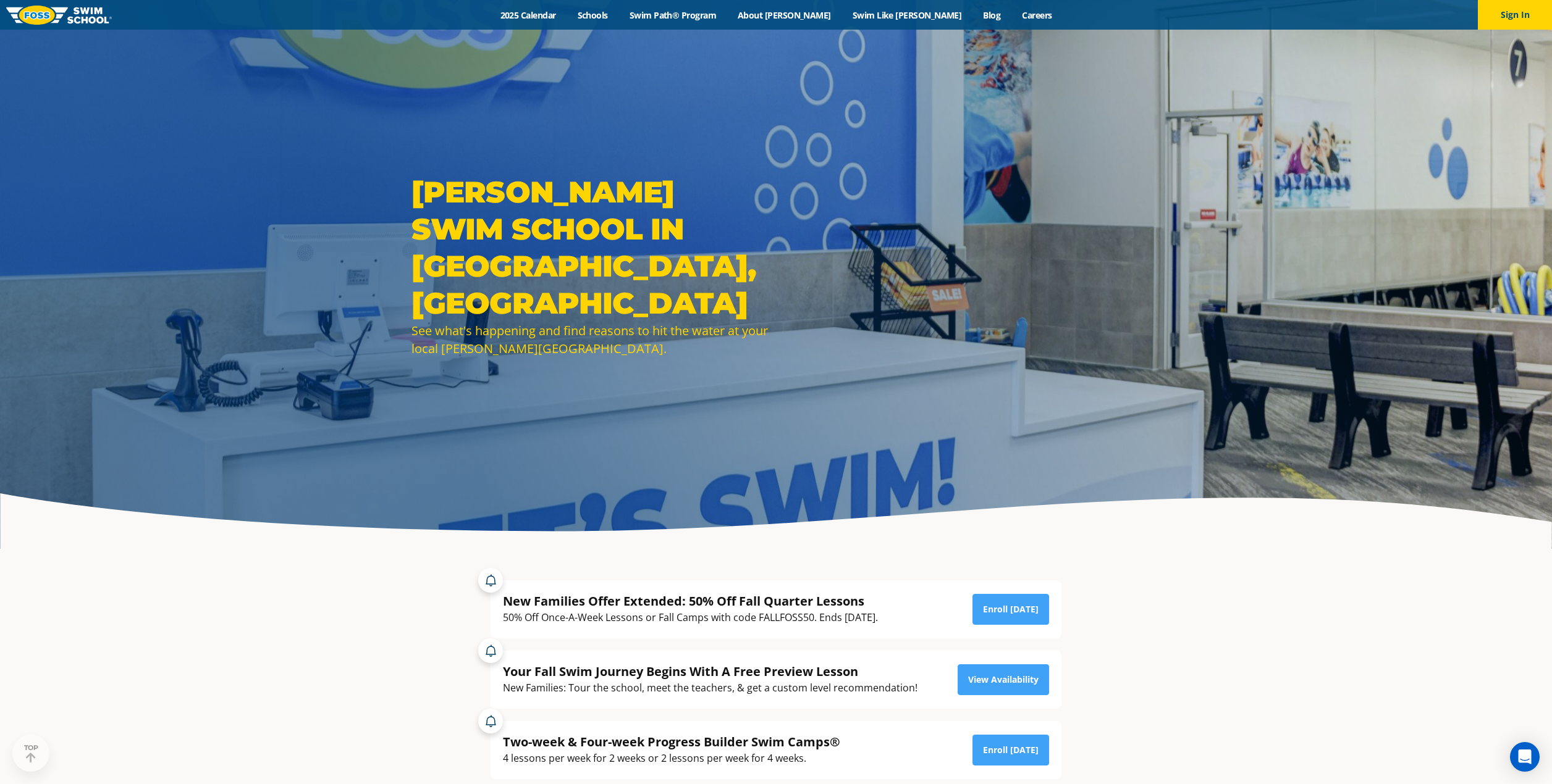
scroll to position [494, 0]
